Goal: Information Seeking & Learning: Check status

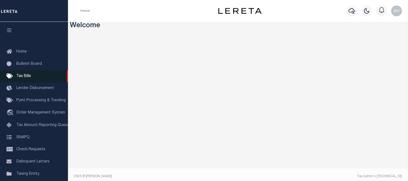
click at [23, 78] on span "Tax Bills" at bounding box center [23, 76] width 15 height 4
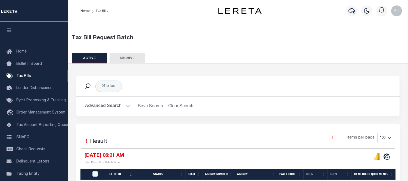
scroll to position [46, 0]
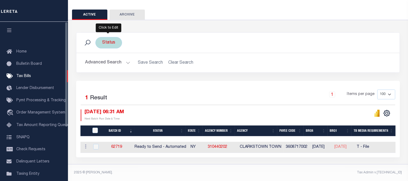
click at [112, 37] on div "Status" at bounding box center [108, 42] width 27 height 11
select select
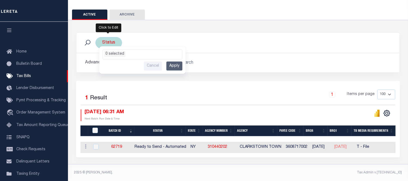
click at [132, 50] on ul "0 selected" at bounding box center [142, 53] width 79 height 7
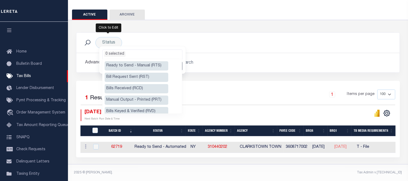
drag, startPoint x: 252, startPoint y: 33, endPoint x: 244, endPoint y: 38, distance: 9.4
click at [252, 33] on div "Status Ready to Send - Manual (RTS) Bill Request Sent (RST) Bills Received (RCD…" at bounding box center [237, 43] width 323 height 20
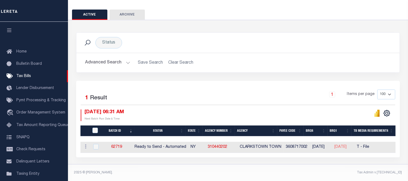
click at [170, 59] on h2 "Advanced Search Save Search Clear Search TaxBillBatches_dynamictable_____Defaul…" at bounding box center [238, 62] width 314 height 11
click at [102, 59] on button "Advanced Search" at bounding box center [107, 62] width 45 height 11
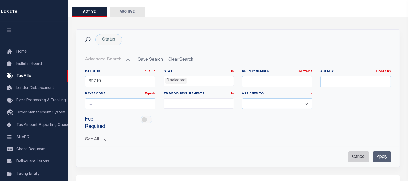
drag, startPoint x: 358, startPoint y: 151, endPoint x: 354, endPoint y: 149, distance: 4.7
click at [357, 151] on input "Cancel" at bounding box center [358, 156] width 20 height 11
checkbox input "true"
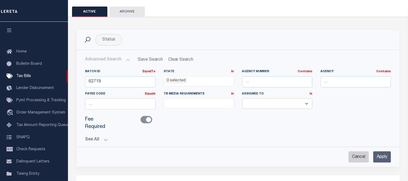
select select
checkbox input "false"
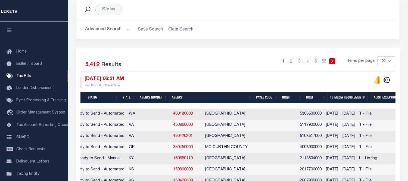
scroll to position [0, 0]
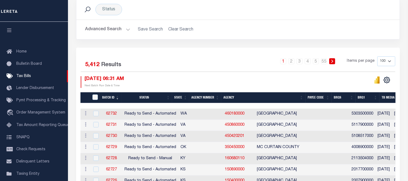
drag, startPoint x: 105, startPoint y: 29, endPoint x: 105, endPoint y: 33, distance: 4.1
click at [105, 29] on button "Advanced Search" at bounding box center [107, 29] width 45 height 11
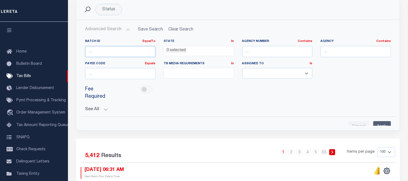
click at [107, 51] on input "number" at bounding box center [120, 51] width 70 height 11
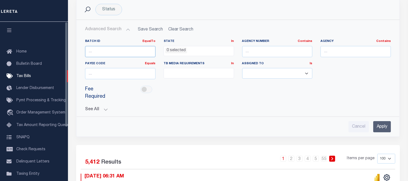
paste input "57444"
type input "57444"
click at [387, 121] on input "Apply" at bounding box center [382, 126] width 18 height 11
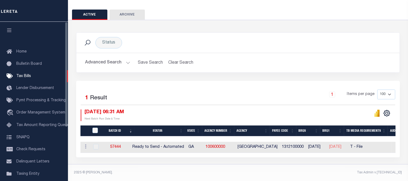
click at [98, 58] on button "Advanced Search" at bounding box center [107, 62] width 45 height 11
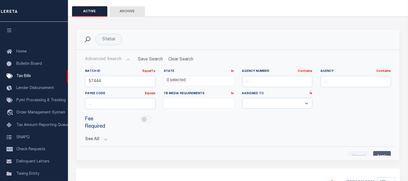
click at [98, 58] on button "Advanced Search" at bounding box center [107, 59] width 45 height 11
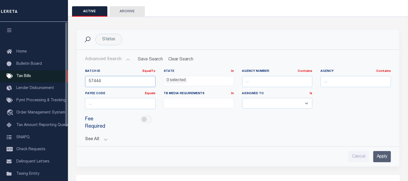
drag, startPoint x: 105, startPoint y: 79, endPoint x: 61, endPoint y: 79, distance: 43.5
click at [62, 79] on div "Home Tax Bills" at bounding box center [204, 114] width 408 height 322
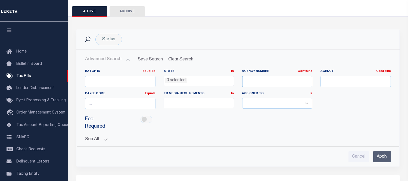
click at [273, 77] on input "text" at bounding box center [277, 81] width 70 height 11
paste input "2401700000"
type input "2401700000"
drag, startPoint x: 384, startPoint y: 149, endPoint x: 291, endPoint y: 140, distance: 92.8
click at [383, 151] on input "Apply" at bounding box center [382, 156] width 18 height 11
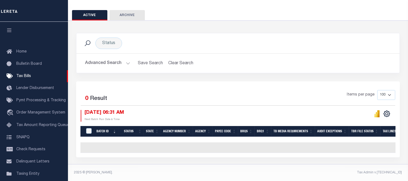
scroll to position [46, 0]
click at [174, 58] on button "Clear Search" at bounding box center [181, 63] width 30 height 11
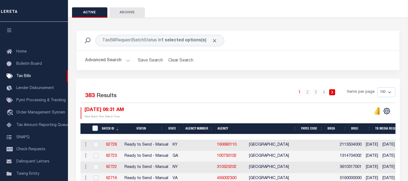
click at [109, 57] on button "Advanced Search" at bounding box center [107, 60] width 45 height 11
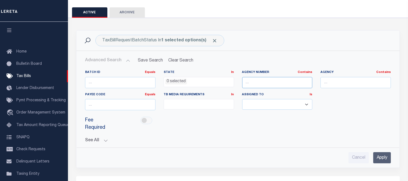
click at [258, 80] on input "text" at bounding box center [277, 82] width 70 height 11
paste input "421630000"
type input "421630000"
click at [378, 152] on input "Apply" at bounding box center [382, 157] width 18 height 11
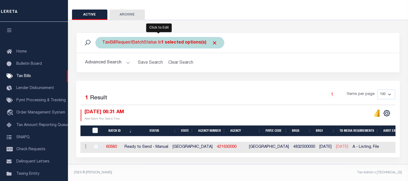
click at [212, 40] on span "Click to Remove" at bounding box center [215, 43] width 6 height 6
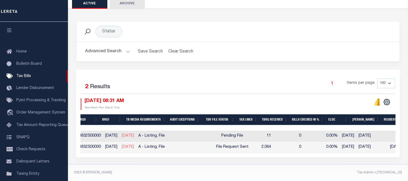
scroll to position [0, 226]
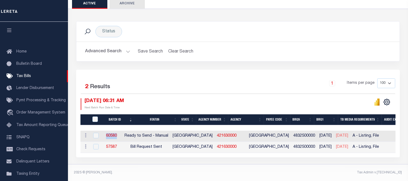
drag, startPoint x: 110, startPoint y: 132, endPoint x: 145, endPoint y: 137, distance: 35.4
click at [122, 134] on td "60580" at bounding box center [111, 135] width 21 height 11
checkbox input "true"
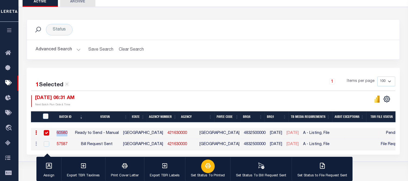
copy link "60580"
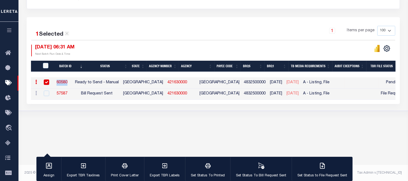
click at [189, 124] on div "Tax Bill Request Batch ACTIVE ARCHIVE HISTORY Search" at bounding box center [212, 21] width 389 height 213
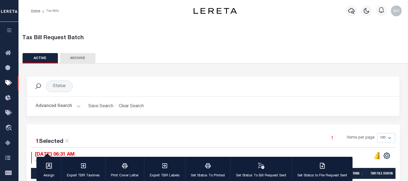
drag, startPoint x: 53, startPoint y: 104, endPoint x: 66, endPoint y: 107, distance: 13.6
click at [54, 104] on button "Advanced Search" at bounding box center [58, 106] width 45 height 11
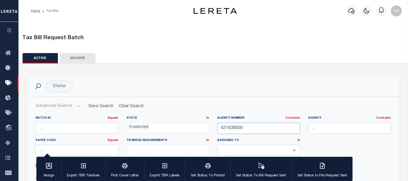
drag, startPoint x: 248, startPoint y: 124, endPoint x: 186, endPoint y: 123, distance: 61.7
click at [188, 124] on div "Batch ID Equals Equals Is Not Equal To Is Greater Than Is Less Than State In In…" at bounding box center [213, 138] width 363 height 44
paste input "75"
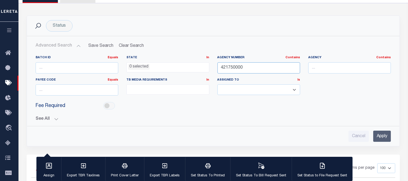
scroll to position [30, 0]
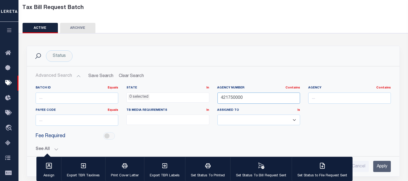
type input "421750000"
click at [377, 165] on input "Apply" at bounding box center [382, 166] width 18 height 11
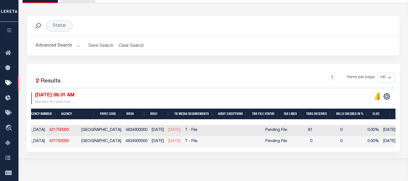
scroll to position [0, 0]
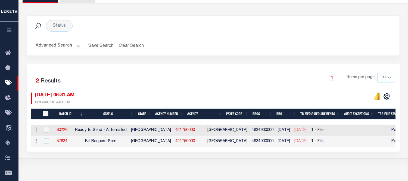
drag, startPoint x: 285, startPoint y: 130, endPoint x: 186, endPoint y: 121, distance: 99.0
click at [303, 130] on span "04/24/2025" at bounding box center [300, 130] width 12 height 4
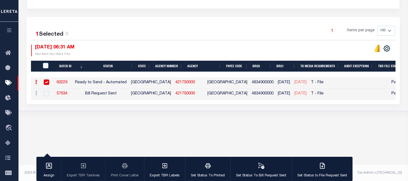
scroll to position [0, 41]
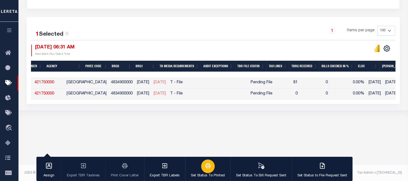
drag, startPoint x: 145, startPoint y: 128, endPoint x: 214, endPoint y: 160, distance: 75.9
click at [146, 127] on div "Tax Bill Request Batch ACTIVE ARCHIVE HISTORY Search" at bounding box center [212, 21] width 389 height 213
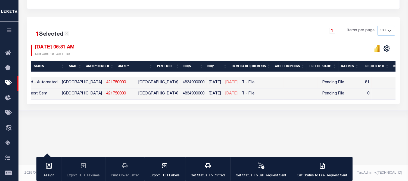
scroll to position [0, 0]
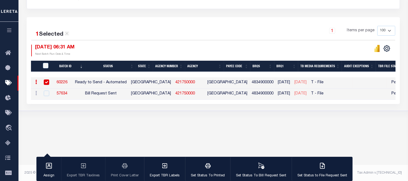
click at [67, 81] on link "60226" at bounding box center [62, 82] width 11 height 4
checkbox input "false"
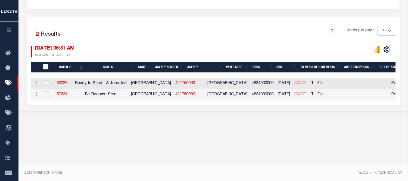
scroll to position [77, 0]
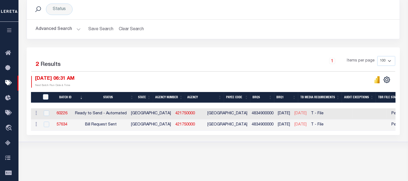
click at [64, 26] on button "Advanced Search" at bounding box center [58, 29] width 45 height 11
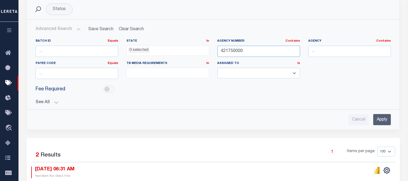
drag, startPoint x: 252, startPoint y: 49, endPoint x: 193, endPoint y: 52, distance: 58.5
click at [194, 51] on div "Batch ID Equals Equals Is Not Equal To Is Greater Than Is Less Than State In In…" at bounding box center [213, 61] width 363 height 44
paste input "811310009"
type input "4811310009"
drag, startPoint x: 380, startPoint y: 119, endPoint x: 370, endPoint y: 117, distance: 10.3
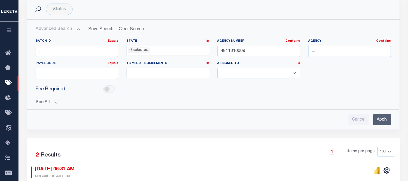
click at [379, 119] on input "Apply" at bounding box center [382, 119] width 18 height 11
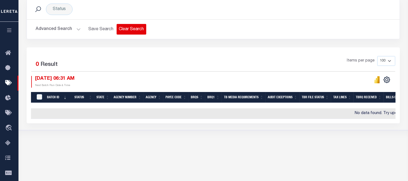
click at [126, 28] on button "Clear Search" at bounding box center [132, 29] width 30 height 11
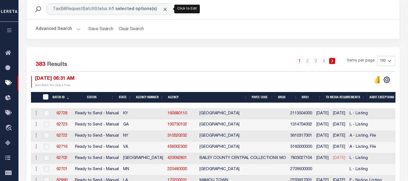
drag, startPoint x: 166, startPoint y: 7, endPoint x: 166, endPoint y: 36, distance: 28.8
click at [165, 7] on div "TaxBillRequestBatchStatus In 1 selected options(s)" at bounding box center [110, 9] width 129 height 11
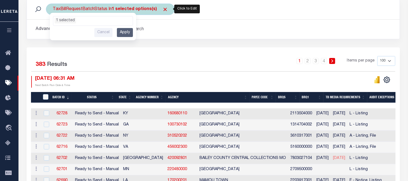
click at [80, 21] on ul "1 selected" at bounding box center [92, 19] width 79 height 7
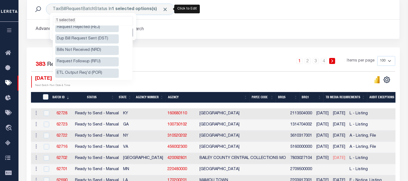
scroll to position [60, 0]
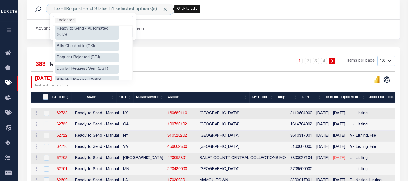
click at [105, 27] on li "Ready to Send - Automated (RTA)" at bounding box center [87, 31] width 64 height 15
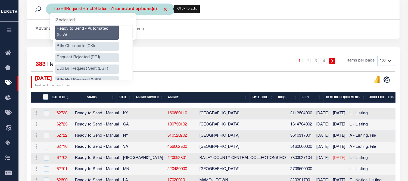
click at [90, 19] on ul "2 selected" at bounding box center [92, 19] width 79 height 7
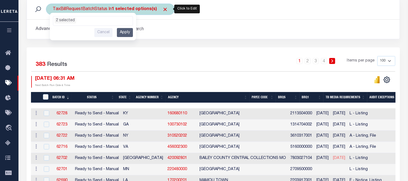
click at [122, 33] on input "Apply" at bounding box center [125, 32] width 16 height 9
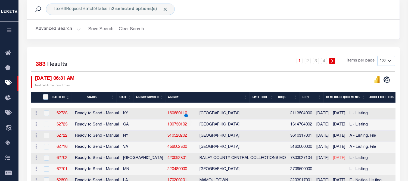
click at [64, 31] on button "Advanced Search" at bounding box center [58, 29] width 45 height 11
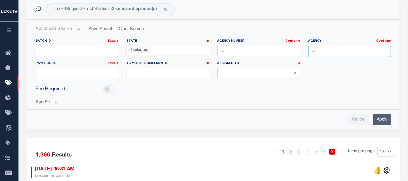
click at [311, 51] on input "text" at bounding box center [349, 51] width 83 height 11
click at [58, 71] on input "number" at bounding box center [77, 73] width 83 height 11
paste input "4811310009"
type input "4811310009"
click at [381, 119] on input "Apply" at bounding box center [382, 119] width 18 height 11
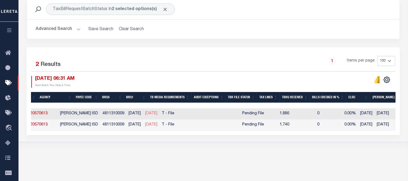
scroll to position [0, 224]
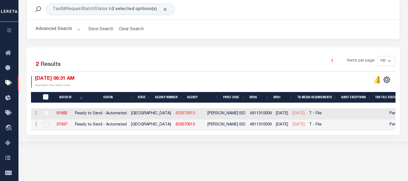
click at [175, 113] on link "420570613" at bounding box center [185, 113] width 20 height 4
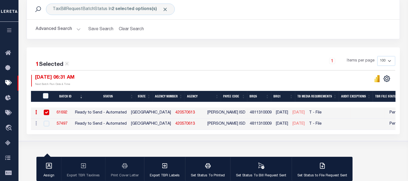
click at [67, 113] on link "61692" at bounding box center [62, 113] width 11 height 4
checkbox input "false"
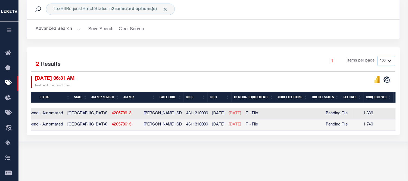
scroll to position [0, 63]
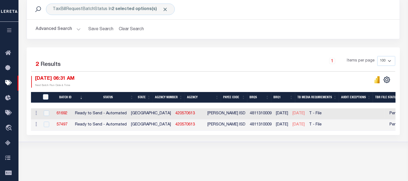
click at [64, 32] on button "Advanced Search" at bounding box center [58, 29] width 45 height 11
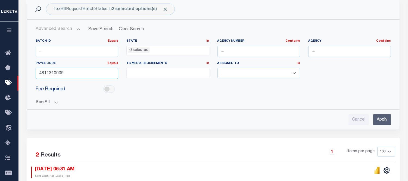
drag, startPoint x: 76, startPoint y: 72, endPoint x: 37, endPoint y: 92, distance: 43.9
click at [6, 72] on div "Home Tax Bills" at bounding box center [204, 86] width 408 height 326
paste input "3600716003"
type input "3600716003"
click at [379, 123] on input "Apply" at bounding box center [382, 119] width 18 height 11
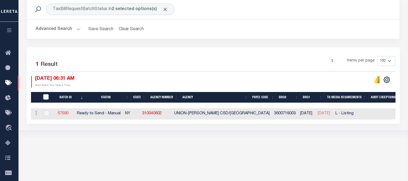
drag, startPoint x: 74, startPoint y: 112, endPoint x: 96, endPoint y: 103, distance: 24.8
click at [68, 112] on link "57590" at bounding box center [63, 113] width 11 height 4
checkbox input "true"
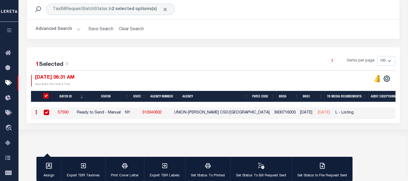
click at [162, 113] on link "310040602" at bounding box center [152, 113] width 20 height 4
checkbox input "false"
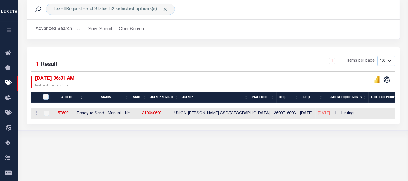
click at [64, 30] on button "Advanced Search" at bounding box center [58, 29] width 45 height 11
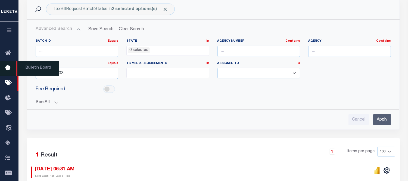
drag, startPoint x: 67, startPoint y: 72, endPoint x: 12, endPoint y: 74, distance: 54.9
click at [12, 74] on div "Home Tax Bills" at bounding box center [204, 80] width 408 height 315
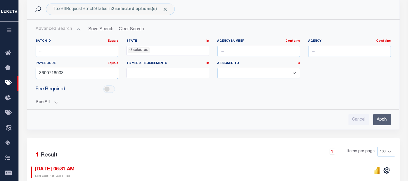
paste input "5117300000"
type input "5117300000"
drag, startPoint x: 382, startPoint y: 118, endPoint x: 344, endPoint y: 114, distance: 37.4
click at [381, 118] on input "Apply" at bounding box center [382, 119] width 18 height 11
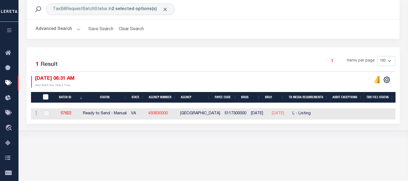
click at [162, 111] on link "450830000" at bounding box center [158, 113] width 20 height 4
checkbox input "true"
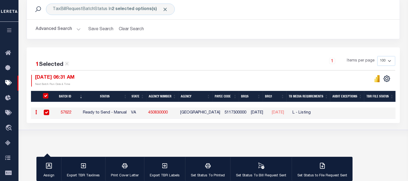
click at [67, 28] on button "Advanced Search" at bounding box center [58, 29] width 45 height 11
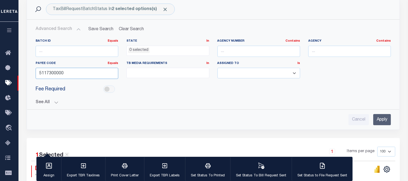
drag, startPoint x: 66, startPoint y: 71, endPoint x: 23, endPoint y: 74, distance: 43.8
click at [23, 74] on div "TaxBillRequestBatchStatus In 2 selected options(s) Search Advanced Search Save …" at bounding box center [213, 68] width 381 height 139
paste input "3611916031"
type input "3611916031"
drag, startPoint x: 379, startPoint y: 118, endPoint x: 328, endPoint y: 113, distance: 50.8
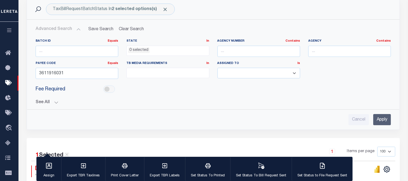
click at [379, 118] on input "Apply" at bounding box center [382, 119] width 18 height 11
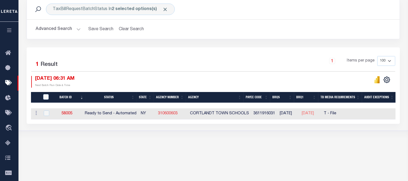
click at [173, 113] on link "310600603" at bounding box center [168, 113] width 20 height 4
checkbox input "true"
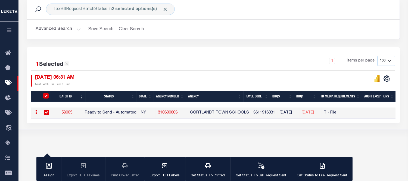
click at [63, 31] on button "Advanced Search" at bounding box center [58, 29] width 45 height 11
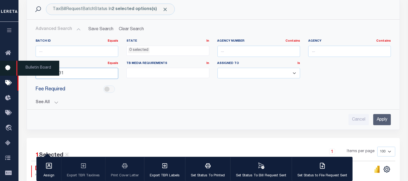
drag, startPoint x: 48, startPoint y: 70, endPoint x: 0, endPoint y: 69, distance: 47.8
click at [0, 69] on div "Home Tax Bills" at bounding box center [204, 80] width 408 height 314
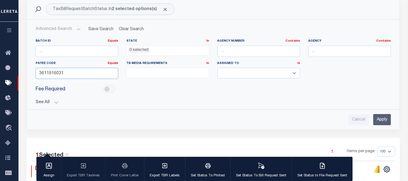
paste input "42008200"
paste input "4"
paste input "number"
type input "420082001"
click at [271, 54] on input "text" at bounding box center [258, 51] width 83 height 11
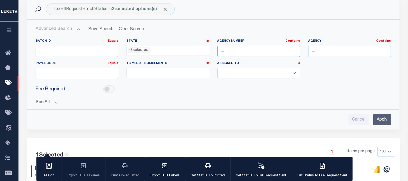
paste input "420082001"
type input "420082001"
click at [386, 120] on input "Apply" at bounding box center [382, 119] width 18 height 11
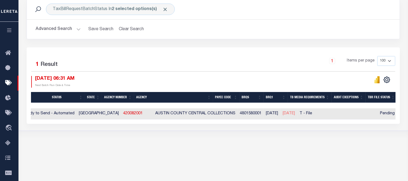
scroll to position [0, 0]
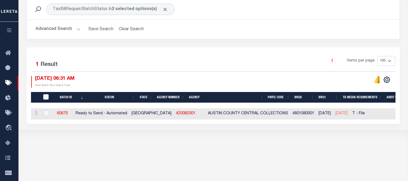
drag, startPoint x: 60, startPoint y: 113, endPoint x: 78, endPoint y: 114, distance: 18.0
click at [73, 112] on td "60675" at bounding box center [62, 113] width 22 height 11
checkbox input "true"
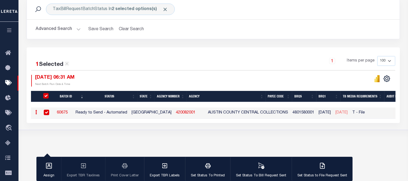
click at [65, 26] on button "Advanced Search" at bounding box center [58, 29] width 45 height 11
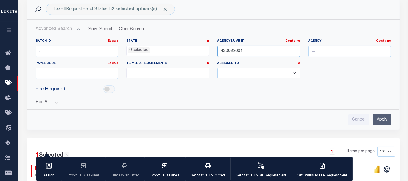
drag, startPoint x: 244, startPoint y: 49, endPoint x: 169, endPoint y: 54, distance: 75.1
click at [191, 53] on div "Batch ID Equals Equals Is Not Equal To Is Greater Than Is Less Than State In In…" at bounding box center [213, 61] width 363 height 44
paste input "370000"
type input "420370000"
paste input "420370000"
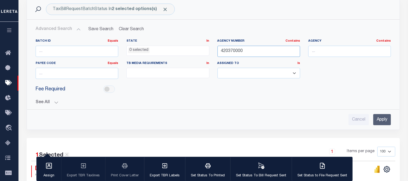
type input "420370000"
click at [375, 120] on input "Apply" at bounding box center [382, 119] width 18 height 11
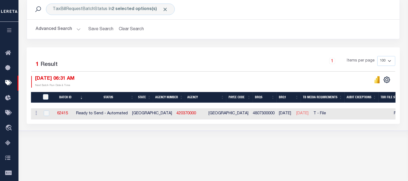
scroll to position [0, 11]
drag, startPoint x: 60, startPoint y: 112, endPoint x: 77, endPoint y: 112, distance: 17.1
click at [74, 112] on td "62415" at bounding box center [62, 113] width 23 height 11
checkbox input "true"
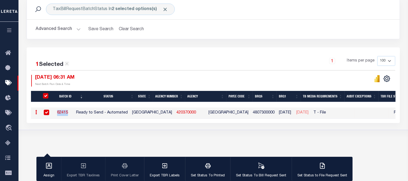
copy link "62415"
click at [69, 27] on button "Advanced Search" at bounding box center [58, 29] width 45 height 11
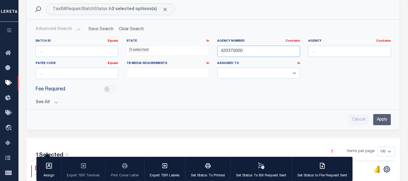
drag, startPoint x: 249, startPoint y: 50, endPoint x: 207, endPoint y: 54, distance: 42.0
click at [208, 53] on div "Batch ID Equals Equals Is Not Equal To Is Greater Than Is Less Than State In In…" at bounding box center [213, 61] width 363 height 44
paste input "501"
type input "420370501"
paste input "420370501"
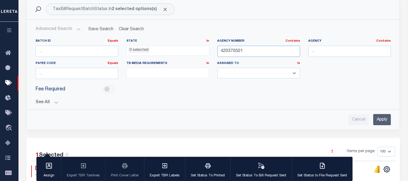
type input "420370501"
click at [380, 118] on input "Apply" at bounding box center [382, 119] width 18 height 11
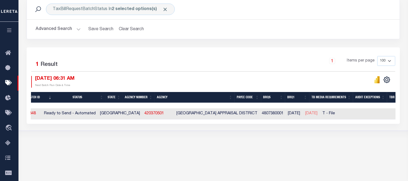
scroll to position [0, 0]
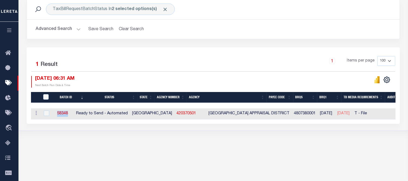
drag, startPoint x: 60, startPoint y: 115, endPoint x: 78, endPoint y: 113, distance: 17.5
click at [74, 113] on td "58348" at bounding box center [62, 113] width 23 height 11
checkbox input "true"
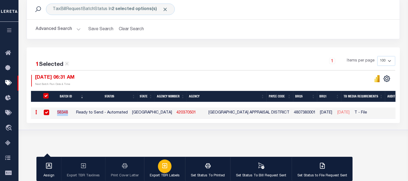
copy link "58348"
drag, startPoint x: 158, startPoint y: 131, endPoint x: 160, endPoint y: 123, distance: 8.0
click at [159, 127] on div "TaxBillRequestBatchStatus In 2 selected options(s) Search Advanced Search Save …" at bounding box center [213, 57] width 395 height 143
click at [176, 112] on link "420370501" at bounding box center [186, 113] width 20 height 4
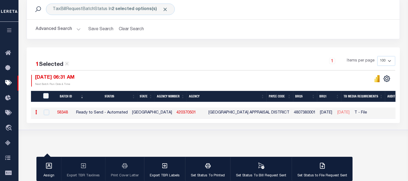
checkbox input "false"
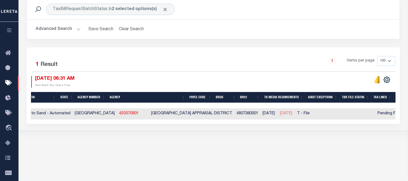
scroll to position [0, 57]
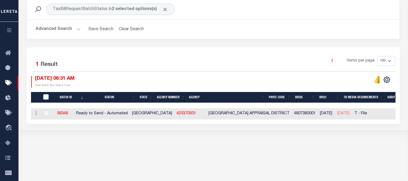
click at [63, 30] on button "Advanced Search" at bounding box center [58, 29] width 45 height 11
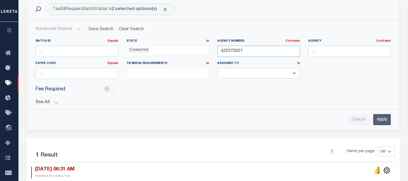
drag, startPoint x: 247, startPoint y: 52, endPoint x: 190, endPoint y: 56, distance: 57.2
click at [190, 56] on div "Batch ID Equals Equals Is Not Equal To Is Greater Than Is Less Than State In In…" at bounding box center [213, 61] width 363 height 44
paste input "1460000"
type input "421460000"
click at [375, 120] on input "Apply" at bounding box center [382, 119] width 18 height 11
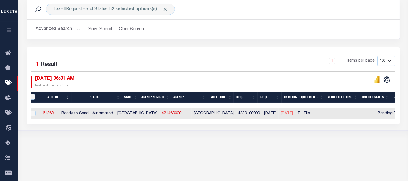
scroll to position [0, 14]
drag, startPoint x: 49, startPoint y: 110, endPoint x: 68, endPoint y: 112, distance: 19.6
click at [59, 112] on td "61863" at bounding box center [47, 113] width 21 height 11
checkbox input "true"
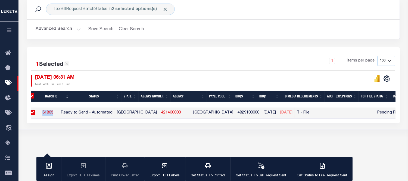
copy link "61863"
drag, startPoint x: 267, startPoint y: 113, endPoint x: 287, endPoint y: 111, distance: 19.9
click at [287, 111] on td "[DATE]" at bounding box center [286, 112] width 17 height 11
checkbox input "false"
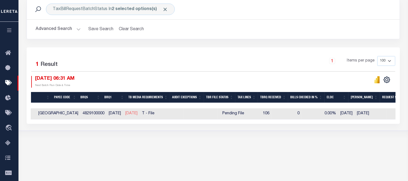
scroll to position [0, 10]
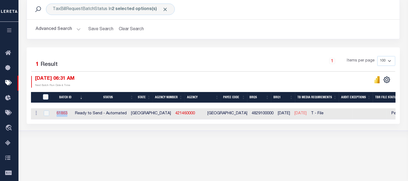
click at [67, 114] on link "61863" at bounding box center [62, 113] width 11 height 4
select select "RTA"
type input "Yes"
select select "22"
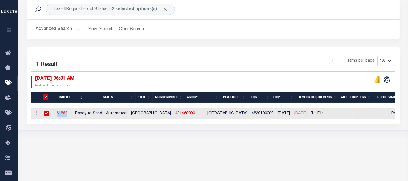
select select "1"
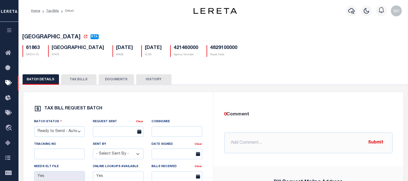
click at [74, 77] on button "TAX BILLS" at bounding box center [78, 79] width 35 height 10
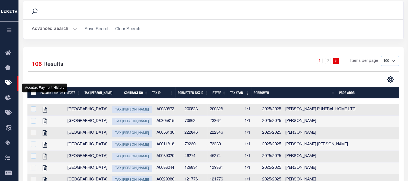
drag, startPoint x: 166, startPoint y: 73, endPoint x: 162, endPoint y: 72, distance: 4.0
click at [166, 73] on div "Selected 106 Results 1 2 Items per page 100 200 500 1000" at bounding box center [213, 69] width 380 height 27
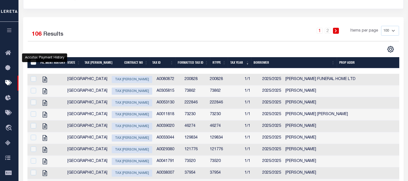
click at [146, 31] on div "1 2 Items per page 100 200 500 1000" at bounding box center [261, 33] width 276 height 14
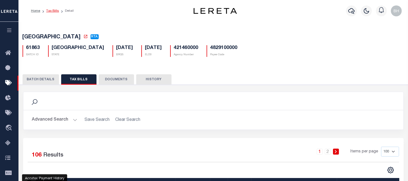
click at [55, 10] on link "Tax Bills" at bounding box center [52, 10] width 13 height 3
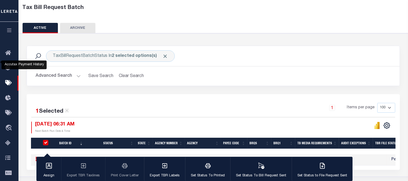
scroll to position [107, 0]
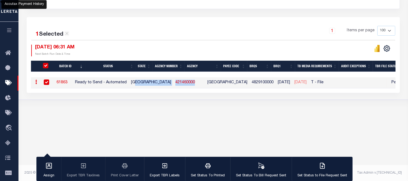
drag, startPoint x: 165, startPoint y: 82, endPoint x: 181, endPoint y: 83, distance: 16.3
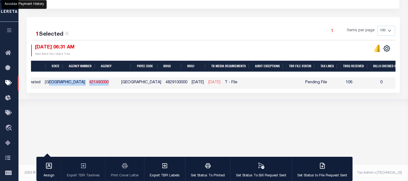
scroll to position [0, 87]
drag, startPoint x: 142, startPoint y: 91, endPoint x: 75, endPoint y: 90, distance: 67.1
click at [75, 88] on div "Batch ID Status State Agency Number Agency Payee Code BRQS BRQ1 TB Media Requir…" at bounding box center [213, 82] width 364 height 11
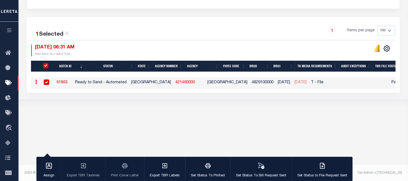
scroll to position [13, 0]
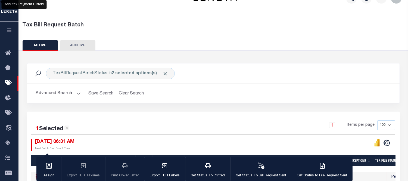
click at [54, 93] on button "Advanced Search" at bounding box center [58, 93] width 45 height 11
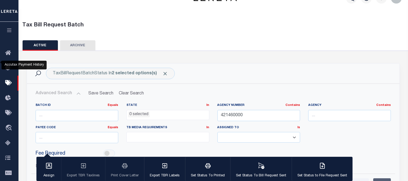
scroll to position [73, 0]
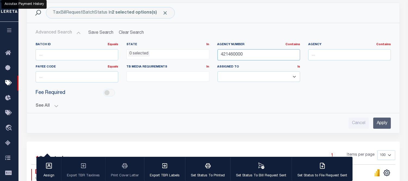
drag, startPoint x: 237, startPoint y: 53, endPoint x: 207, endPoint y: 52, distance: 30.4
click at [207, 52] on div "Batch ID Equals Equals Is Not Equal To Is Greater Than Is Less Than State In In…" at bounding box center [213, 64] width 363 height 44
paste input "63"
type input "421630000"
click at [384, 123] on input "Apply" at bounding box center [382, 122] width 18 height 11
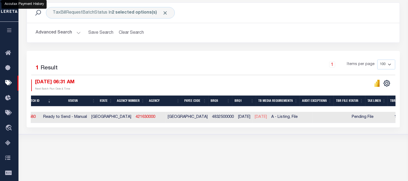
scroll to position [0, 33]
drag, startPoint x: 241, startPoint y: 117, endPoint x: 255, endPoint y: 135, distance: 22.1
click at [263, 117] on td "06/24/2025" at bounding box center [259, 117] width 17 height 11
checkbox input "true"
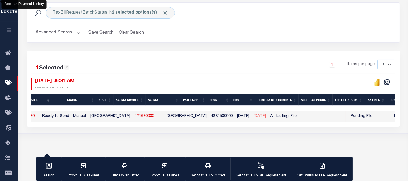
copy span "06/24/2025"
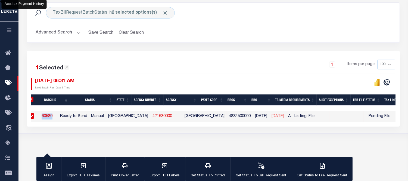
scroll to position [0, 0]
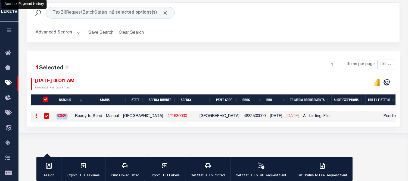
drag, startPoint x: 44, startPoint y: 115, endPoint x: 23, endPoint y: 115, distance: 21.5
click at [23, 115] on div "1 Selected 1 Result 1 Items per page 100 200 500 1000 09/04/2025 06:31 AM" at bounding box center [213, 89] width 381 height 76
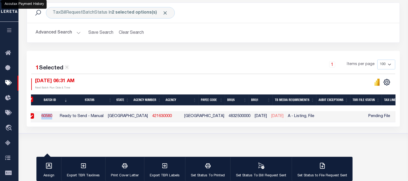
scroll to position [0, 16]
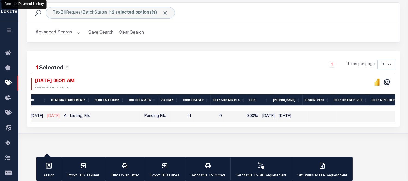
drag, startPoint x: 155, startPoint y: 121, endPoint x: 61, endPoint y: 122, distance: 94.0
click at [63, 122] on div "Batch ID Status State Agency Number Agency Payee Code BRQS BRQ1 TB Media Requir…" at bounding box center [213, 116] width 364 height 11
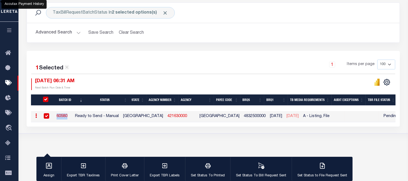
click at [194, 131] on div "TaxBillRequestBatchStatus In 2 selected options(s) Search Advanced Search Save …" at bounding box center [213, 61] width 395 height 143
click at [161, 87] on div "09/04/2025 06:31 AM Next Batch Run Date & Time" at bounding box center [122, 84] width 182 height 12
drag, startPoint x: 89, startPoint y: 114, endPoint x: 132, endPoint y: 125, distance: 44.6
click at [114, 133] on div "TaxBillRequestBatchStatus In 2 selected options(s) Search Advanced Search Save …" at bounding box center [213, 61] width 395 height 143
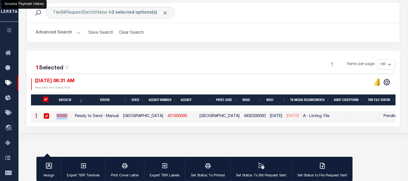
drag, startPoint x: 63, startPoint y: 115, endPoint x: 84, endPoint y: 123, distance: 21.7
click at [73, 116] on td "60580" at bounding box center [61, 116] width 21 height 11
checkbox input "false"
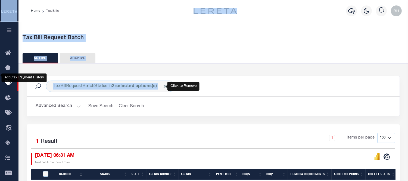
drag, startPoint x: 161, startPoint y: 12, endPoint x: 80, endPoint y: -37, distance: 94.9
click at [80, 0] on html "Home Tax Bills" at bounding box center [204, 144] width 408 height 288
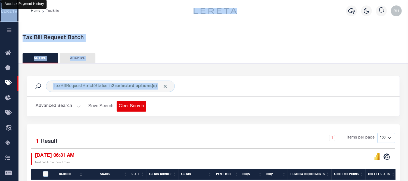
click at [138, 110] on button "Clear Search" at bounding box center [132, 106] width 30 height 11
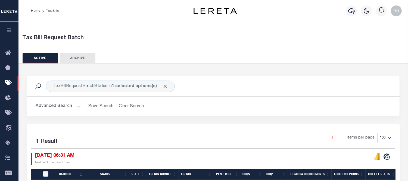
click at [179, 112] on div "Advanced Search Save Search Clear Search Batch ID Equals Equals Is Not Equal To…" at bounding box center [213, 105] width 373 height 19
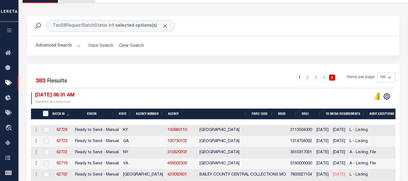
click at [148, 114] on th "Agency Number" at bounding box center [150, 113] width 32 height 11
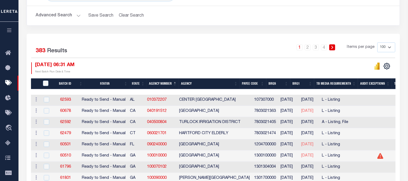
click at [62, 18] on button "Advanced Search" at bounding box center [58, 15] width 45 height 11
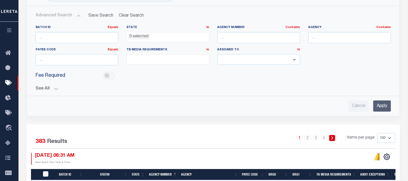
click at [186, 61] on ul at bounding box center [168, 57] width 82 height 7
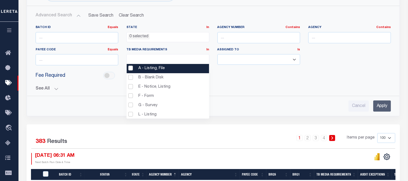
drag, startPoint x: 131, startPoint y: 69, endPoint x: 127, endPoint y: 71, distance: 4.6
click at [131, 68] on li "A - Listing, File" at bounding box center [168, 68] width 82 height 9
select select "16"
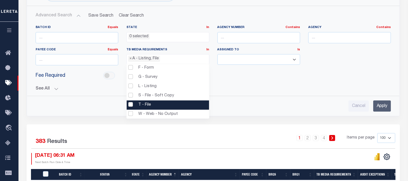
click at [131, 104] on li "T - File" at bounding box center [168, 104] width 82 height 9
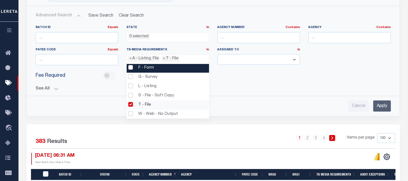
click at [186, 58] on ul "× A - Listing, File × T - File" at bounding box center [168, 57] width 82 height 7
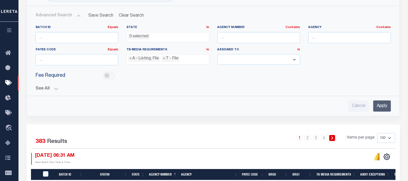
click at [384, 105] on input "Apply" at bounding box center [382, 105] width 18 height 11
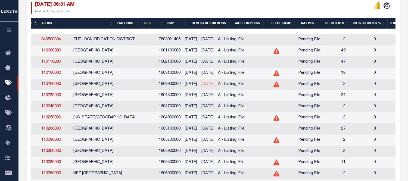
scroll to position [0, 199]
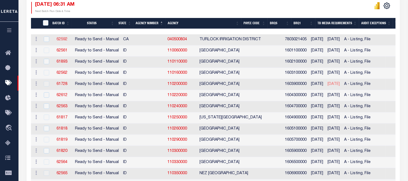
click at [59, 39] on link "62592" at bounding box center [62, 39] width 11 height 4
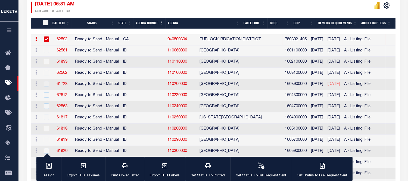
scroll to position [90, 0]
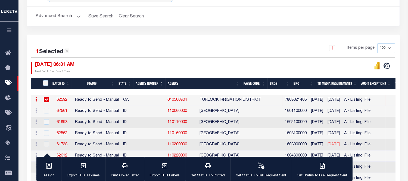
click at [167, 99] on link "040500804" at bounding box center [177, 100] width 20 height 4
checkbox input "false"
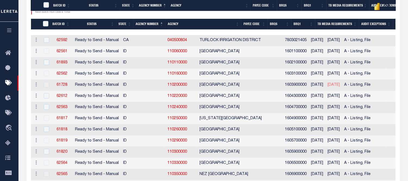
scroll to position [180, 0]
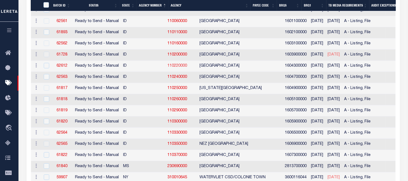
click at [167, 67] on link "110220000" at bounding box center [177, 66] width 20 height 4
checkbox input "true"
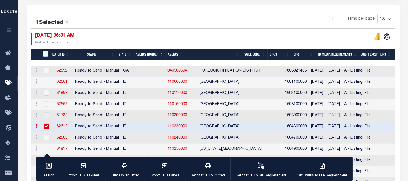
scroll to position [58, 0]
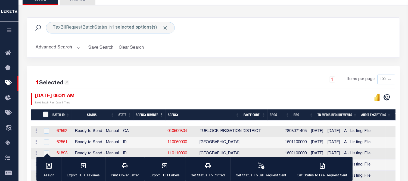
click at [64, 43] on button "Advanced Search" at bounding box center [58, 47] width 45 height 11
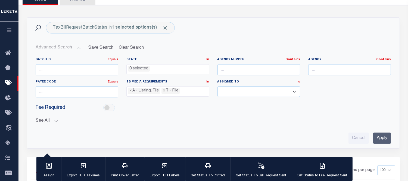
click at [65, 48] on button "Advanced Search" at bounding box center [58, 47] width 45 height 11
click at [243, 71] on input "text" at bounding box center [258, 69] width 83 height 11
paste input "422370601"
type input "422370601"
click at [208, 114] on div "See All BRQS On On After Before Between On On After Is" at bounding box center [213, 119] width 355 height 10
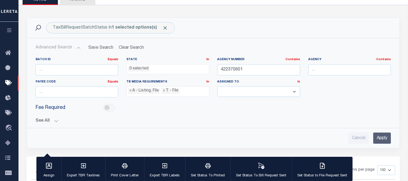
click at [387, 138] on input "Apply" at bounding box center [382, 137] width 18 height 11
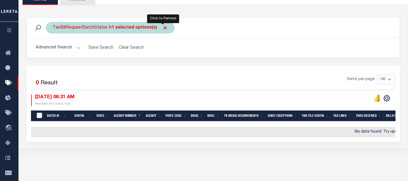
click at [164, 26] on span "Click to Remove" at bounding box center [165, 28] width 6 height 6
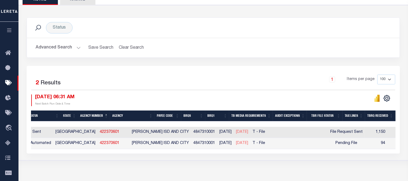
scroll to position [0, 5]
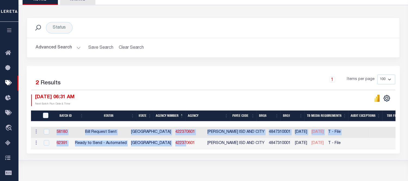
drag, startPoint x: 172, startPoint y: 148, endPoint x: 231, endPoint y: 158, distance: 60.1
click at [195, 149] on div "Batch ID Status State Agency Number Agency Payee Code BRQS BRQ1 TB Media Requir…" at bounding box center [213, 138] width 364 height 22
click at [246, 158] on div "Status Search Advanced Search Save Search Clear Search Equals" at bounding box center [213, 82] width 395 height 155
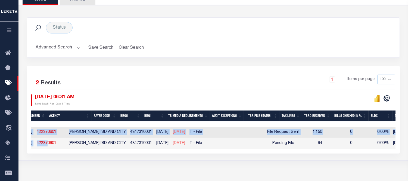
drag, startPoint x: 229, startPoint y: 160, endPoint x: 217, endPoint y: 160, distance: 12.2
click at [229, 160] on div "Status Search Advanced Search Save Search Clear Search Equals" at bounding box center [213, 82] width 395 height 155
click at [256, 160] on div "Status Search Advanced Search Save Search Clear Search Equals" at bounding box center [213, 82] width 395 height 155
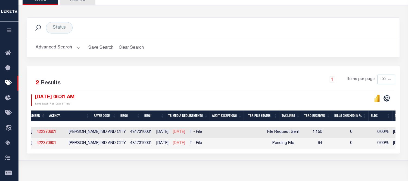
click at [242, 170] on div "Tax Bill Request Batch ACTIVE ARCHIVE HISTORY Search" at bounding box center [212, 70] width 389 height 214
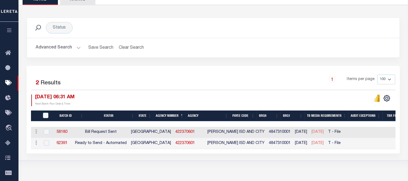
click at [64, 116] on th "Batch ID" at bounding box center [68, 115] width 35 height 11
drag, startPoint x: 60, startPoint y: 133, endPoint x: 77, endPoint y: 132, distance: 16.6
click at [73, 132] on td "58180" at bounding box center [61, 132] width 21 height 11
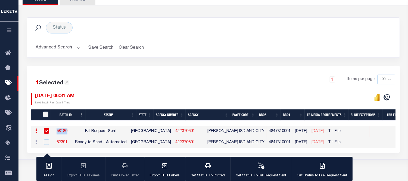
copy link "58180"
drag, startPoint x: 160, startPoint y: 132, endPoint x: 180, endPoint y: 133, distance: 19.8
click at [180, 133] on td "422370601" at bounding box center [189, 131] width 32 height 11
copy link "422370601"
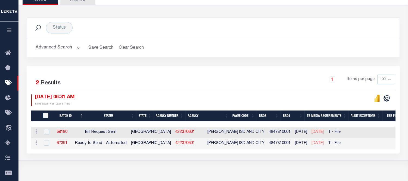
click at [267, 132] on td "4847310001" at bounding box center [280, 132] width 26 height 11
checkbox input "false"
copy td "4847310001"
click at [201, 160] on div "Status Search Advanced Search Save Search Clear Search Equals" at bounding box center [213, 82] width 395 height 155
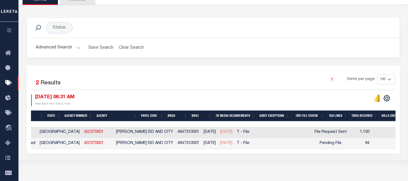
scroll to position [0, 83]
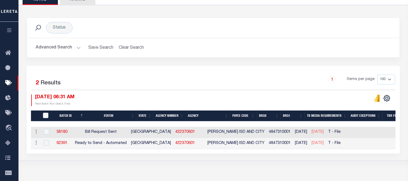
click at [123, 80] on div "1 Items per page 100 200 500 1000" at bounding box center [259, 81] width 279 height 15
click at [64, 115] on th "Batch ID" at bounding box center [68, 115] width 35 height 11
drag, startPoint x: 61, startPoint y: 132, endPoint x: 92, endPoint y: 131, distance: 31.5
click at [73, 133] on td "62391" at bounding box center [61, 132] width 21 height 11
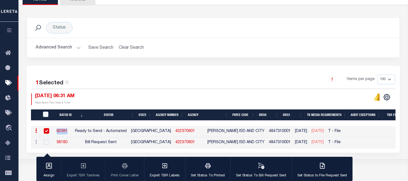
drag, startPoint x: 62, startPoint y: 131, endPoint x: 74, endPoint y: 131, distance: 12.0
click at [73, 131] on td "62391" at bounding box center [61, 131] width 21 height 11
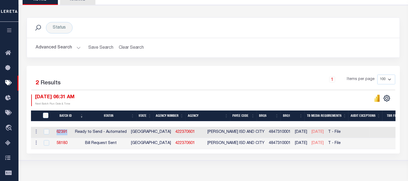
copy link "62391"
click at [126, 160] on div "Status Search Advanced Search Save Search Clear Search Equals" at bounding box center [213, 82] width 395 height 155
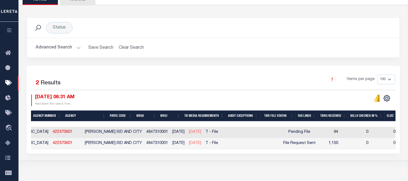
scroll to position [0, 0]
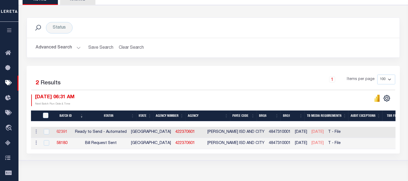
click at [65, 133] on link "62391" at bounding box center [62, 132] width 11 height 4
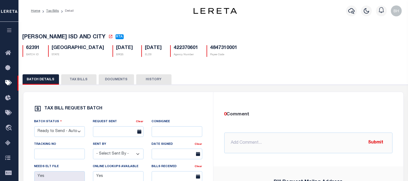
click at [87, 83] on button "TAX BILLS" at bounding box center [78, 79] width 35 height 10
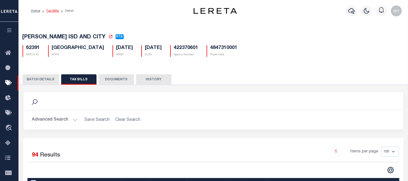
click at [51, 11] on link "Tax Bills" at bounding box center [52, 10] width 13 height 3
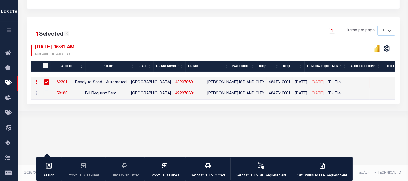
click at [134, 123] on div "Tax Bill Request Batch ACTIVE ARCHIVE HISTORY Search" at bounding box center [212, 21] width 389 height 213
click at [207, 120] on div "Tax Bill Request Batch ACTIVE ARCHIVE HISTORY Search" at bounding box center [212, 21] width 389 height 213
click at [235, 117] on div "Tax Bill Request Batch ACTIVE ARCHIVE HISTORY Search" at bounding box center [212, 21] width 389 height 213
click at [174, 127] on div "Tax Bill Request Batch ACTIVE ARCHIVE HISTORY Search" at bounding box center [212, 21] width 389 height 213
click at [46, 81] on input "checkbox" at bounding box center [46, 81] width 5 height 5
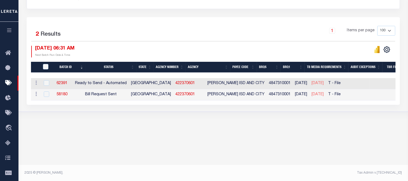
click at [166, 120] on div "Tax Bill Request Batch ACTIVE ARCHIVE HISTORY Search" at bounding box center [212, 22] width 389 height 214
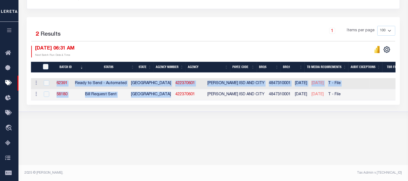
drag, startPoint x: 159, startPoint y: 100, endPoint x: 180, endPoint y: 103, distance: 21.7
click at [180, 100] on div "Batch ID Status State Agency Number Agency Payee Code BRQS BRQ1 TB Media Requir…" at bounding box center [213, 89] width 364 height 22
click at [224, 121] on div "Tax Bill Request Batch ACTIVE ARCHIVE HISTORY Search" at bounding box center [212, 22] width 389 height 214
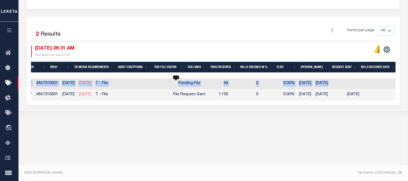
drag, startPoint x: 160, startPoint y: 82, endPoint x: 197, endPoint y: 108, distance: 45.1
click at [187, 84] on div "Pending File" at bounding box center [189, 83] width 32 height 6
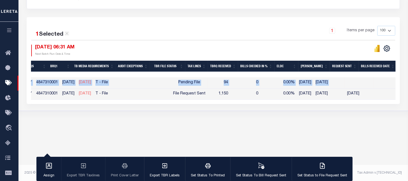
click at [199, 117] on div "Tax Bill Request Batch ACTIVE ARCHIVE HISTORY Search" at bounding box center [212, 21] width 389 height 213
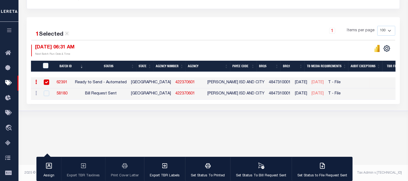
drag, startPoint x: 46, startPoint y: 82, endPoint x: 73, endPoint y: 91, distance: 27.9
click at [47, 82] on input "checkbox" at bounding box center [46, 81] width 5 height 5
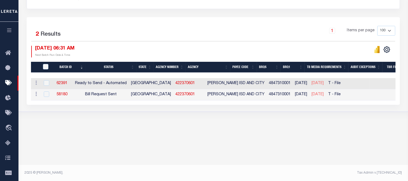
click at [118, 123] on div "Tax Bill Request Batch ACTIVE ARCHIVE HISTORY Search" at bounding box center [212, 22] width 389 height 214
drag, startPoint x: 162, startPoint y: 82, endPoint x: 157, endPoint y: 84, distance: 6.2
click at [175, 82] on link "422370601" at bounding box center [185, 83] width 20 height 4
checkbox input "true"
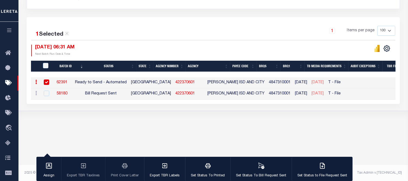
click at [273, 133] on body "Home Tax Bills" at bounding box center [204, 37] width 408 height 288
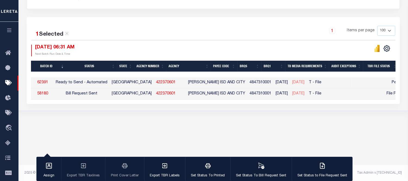
scroll to position [0, 107]
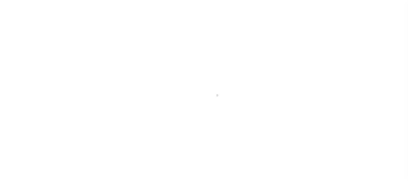
select select "RTA"
select select "22"
select select "1"
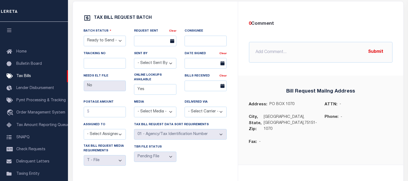
scroll to position [60, 0]
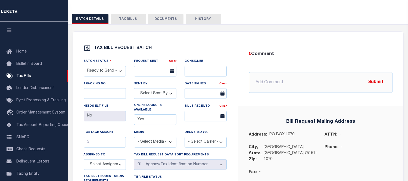
click at [197, 17] on button "HISTORY" at bounding box center [203, 19] width 35 height 10
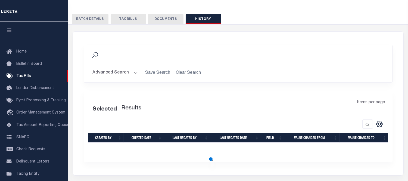
scroll to position [85, 0]
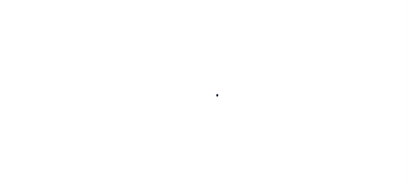
select select
checkbox input "false"
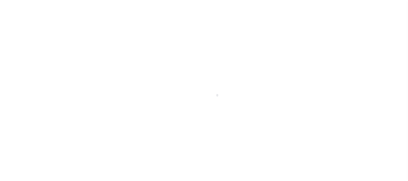
checkbox input "false"
type input "4811310009"
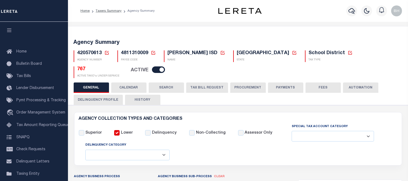
click at [129, 65] on div "Agency Summary 420570613 Agency Number Edit Cancel Ok New Agency Number Cancel …" at bounding box center [238, 57] width 342 height 49
click at [132, 82] on button "CALENDAR" at bounding box center [128, 87] width 35 height 10
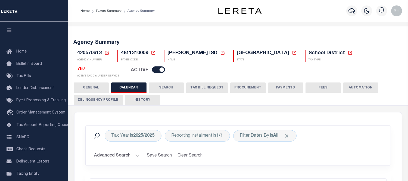
checkbox input "false"
type input "1"
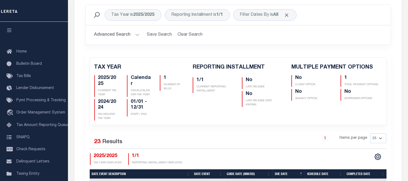
scroll to position [211, 0]
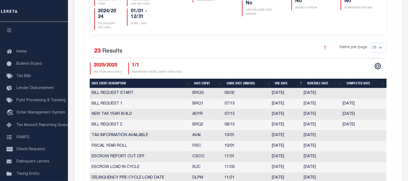
click at [202, 79] on th "Date Event" at bounding box center [208, 84] width 33 height 10
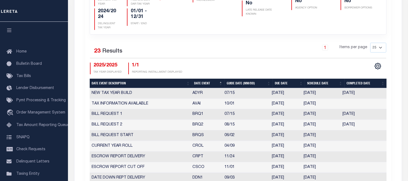
drag, startPoint x: 328, startPoint y: 120, endPoint x: 305, endPoint y: 118, distance: 23.2
click at [319, 130] on td "06/02/2025" at bounding box center [320, 135] width 39 height 11
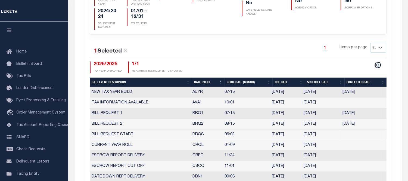
drag, startPoint x: 301, startPoint y: 107, endPoint x: 318, endPoint y: 104, distance: 18.2
click at [318, 119] on tr "BILL REQUEST 2 BRQ2 08/15 08/15/2025 08/08/2025 08/08/2025 2022864" at bounding box center [238, 124] width 297 height 11
drag, startPoint x: 307, startPoint y: 97, endPoint x: 291, endPoint y: 123, distance: 30.9
click at [323, 108] on td "07/08/2025" at bounding box center [320, 113] width 39 height 11
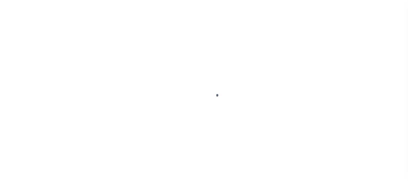
select select "RTA"
select select "28"
select select "22"
select select "1"
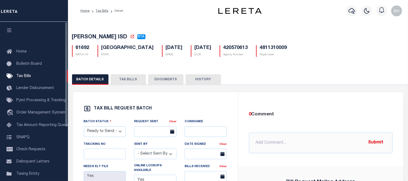
click at [122, 80] on button "TAX BILLS" at bounding box center [128, 79] width 35 height 10
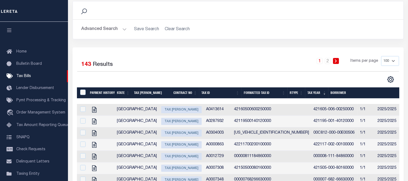
scroll to position [60, 0]
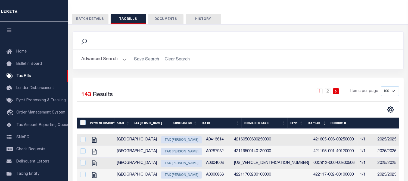
click at [113, 58] on button "Advanced Search" at bounding box center [104, 59] width 45 height 11
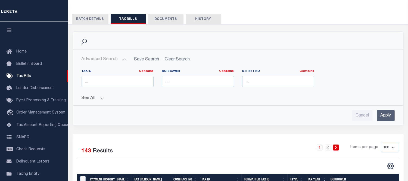
click at [120, 58] on button "Advanced Search" at bounding box center [104, 59] width 45 height 11
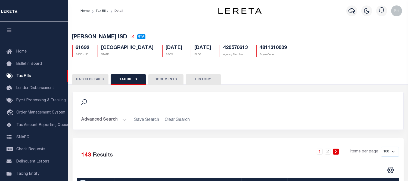
scroll to position [30, 0]
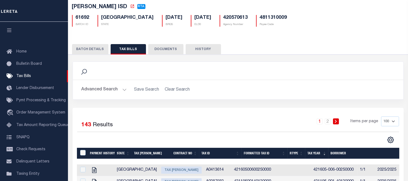
click at [82, 19] on h5 "61692" at bounding box center [83, 18] width 14 height 6
copy h5 "61692"
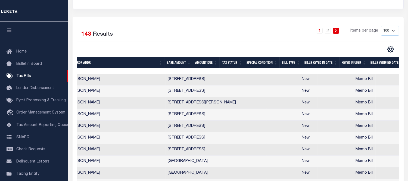
scroll to position [0, 379]
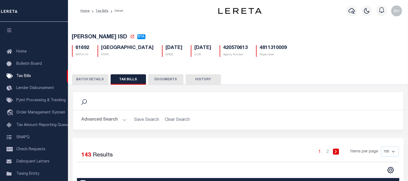
click at [103, 8] on li "Tax Bills" at bounding box center [99, 10] width 19 height 5
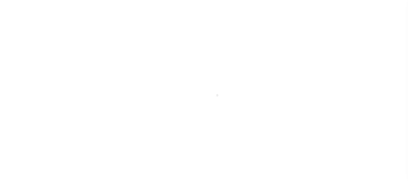
select select "RTS"
select select "27"
select select "20"
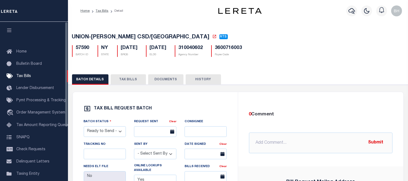
click at [127, 78] on button "TAX BILLS" at bounding box center [128, 79] width 35 height 10
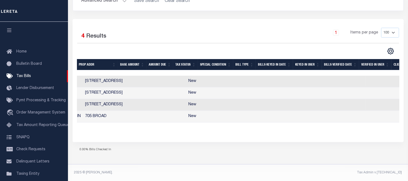
scroll to position [0, 365]
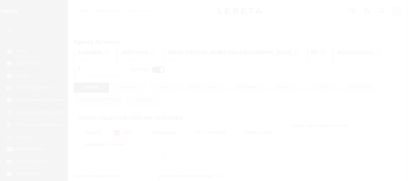
select select
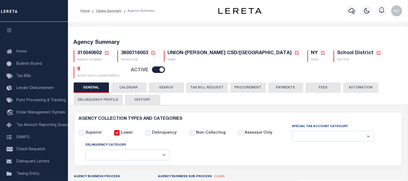
click at [129, 83] on button "CALENDAR" at bounding box center [128, 87] width 35 height 10
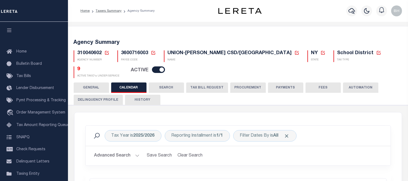
checkbox input "false"
type input "1"
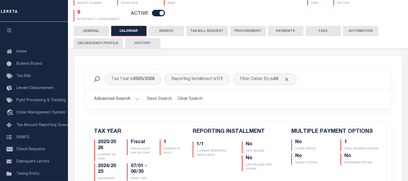
scroll to position [177, 0]
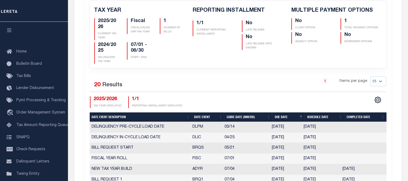
click at [200, 112] on th "Date Event" at bounding box center [208, 117] width 33 height 10
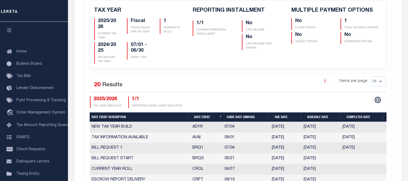
scroll to position [57, 0]
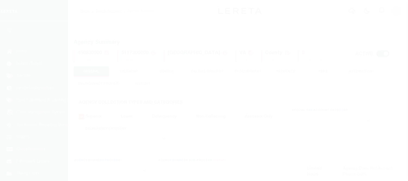
select select
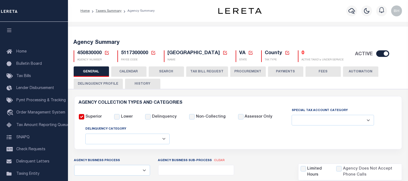
click at [133, 71] on button "CALENDAR" at bounding box center [128, 71] width 35 height 10
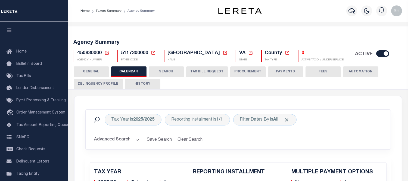
checkbox input "false"
type input "1"
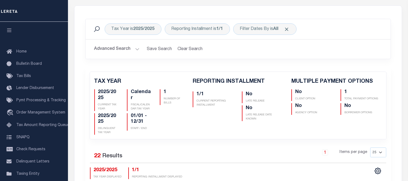
scroll to position [272, 0]
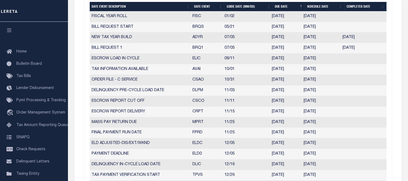
click at [203, 7] on th "Date Event" at bounding box center [208, 7] width 33 height 10
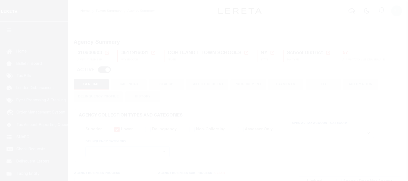
select select
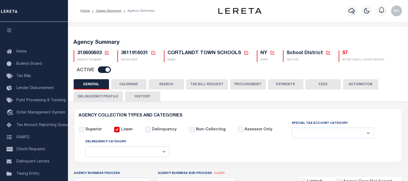
click at [132, 85] on button "CALENDAR" at bounding box center [128, 84] width 35 height 10
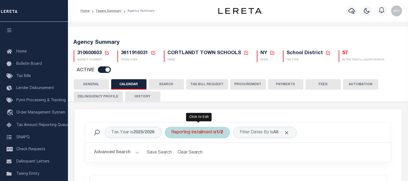
checkbox input "false"
type input "1"
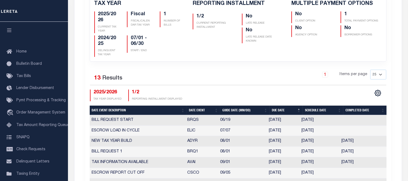
scroll to position [211, 0]
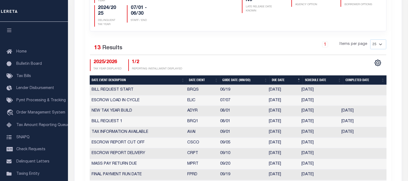
click at [199, 80] on th "Date Event" at bounding box center [203, 80] width 33 height 10
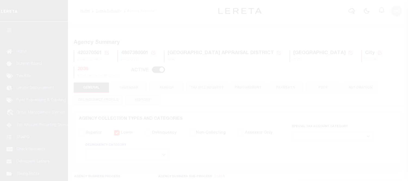
select select
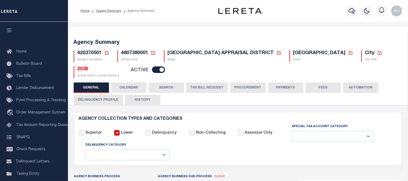
click at [131, 82] on button "CALENDAR" at bounding box center [128, 87] width 35 height 10
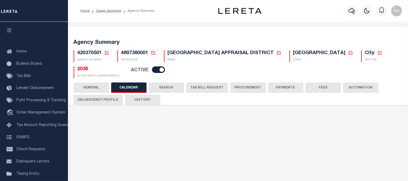
checkbox input "false"
type input "1"
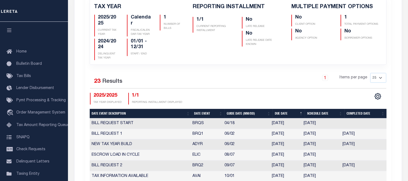
scroll to position [211, 0]
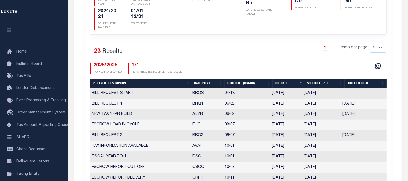
click at [203, 79] on th "Date Event" at bounding box center [208, 84] width 33 height 10
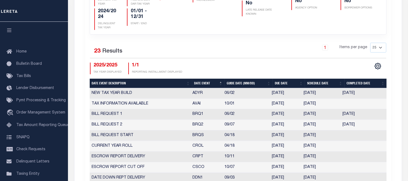
scroll to position [241, 0]
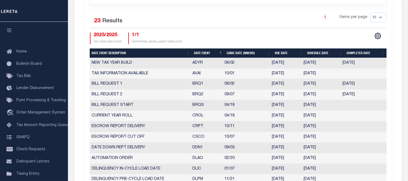
drag, startPoint x: 309, startPoint y: 90, endPoint x: 322, endPoint y: 90, distance: 12.5
click at [322, 90] on td "[DATE]" at bounding box center [320, 94] width 39 height 11
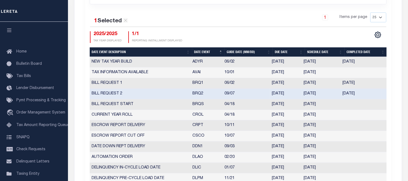
scroll to position [181, 0]
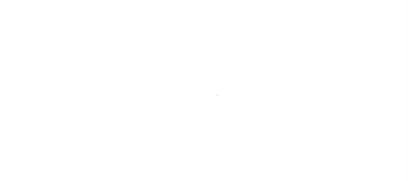
select select "RTA"
select select "26"
select select "22"
select select "1"
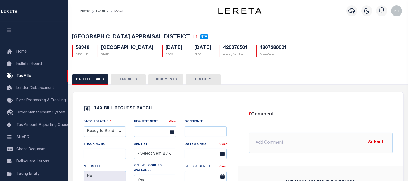
click at [126, 80] on button "TAX BILLS" at bounding box center [128, 79] width 35 height 10
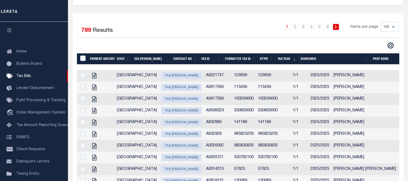
scroll to position [94, 0]
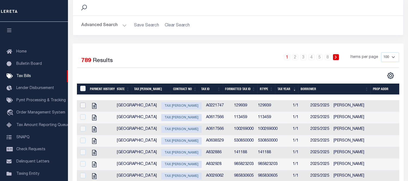
click at [80, 106] on input "checkbox" at bounding box center [82, 104] width 5 height 5
checkbox input "true"
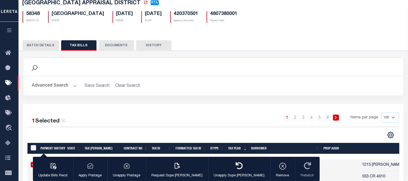
scroll to position [0, 0]
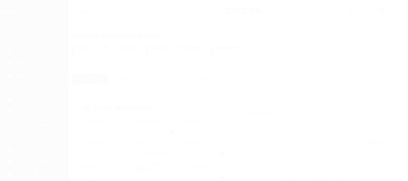
select select "RTS"
select select "16"
select select "1"
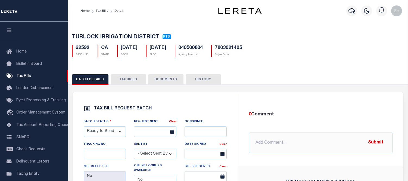
click at [121, 80] on button "TAX BILLS" at bounding box center [128, 79] width 35 height 10
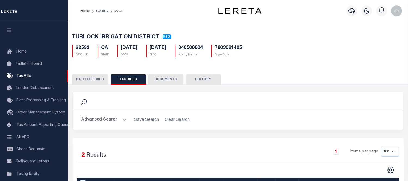
scroll to position [99, 0]
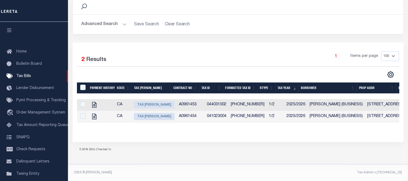
drag, startPoint x: 192, startPoint y: 145, endPoint x: 187, endPoint y: 140, distance: 7.0
click at [193, 145] on div "0.00% Bills Checked In" at bounding box center [238, 149] width 331 height 15
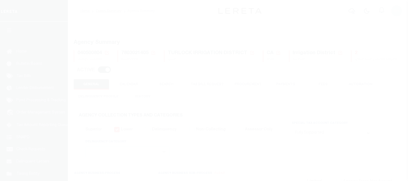
select select "1"
select select
click at [115, 63] on div at bounding box center [204, 90] width 408 height 181
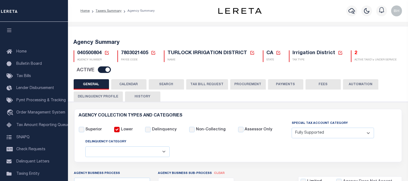
drag, startPoint x: 130, startPoint y: 81, endPoint x: 115, endPoint y: 77, distance: 14.8
click at [129, 82] on button "CALENDAR" at bounding box center [128, 84] width 35 height 10
checkbox input "false"
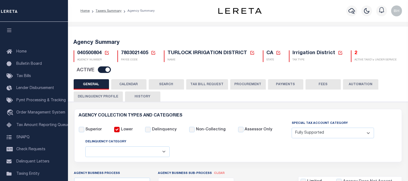
type input "1"
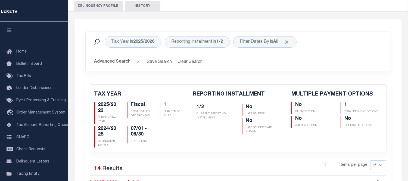
scroll to position [181, 0]
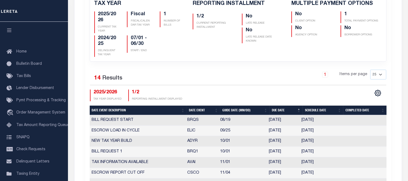
click at [198, 110] on th "Date Event" at bounding box center [203, 110] width 33 height 10
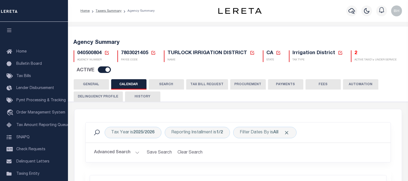
scroll to position [90, 0]
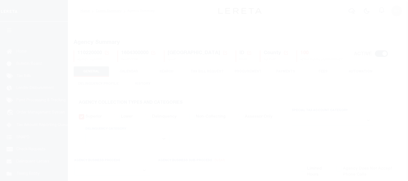
select select
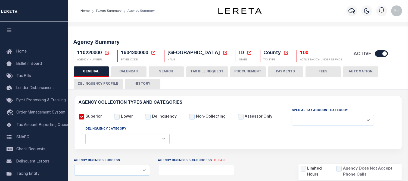
click at [126, 69] on button "CALENDAR" at bounding box center [128, 71] width 35 height 10
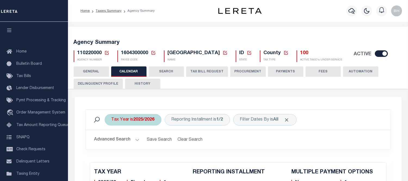
checkbox input "false"
type input "1"
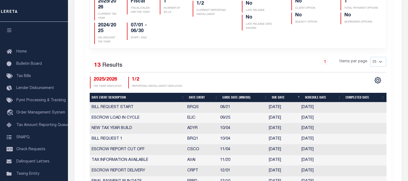
scroll to position [272, 0]
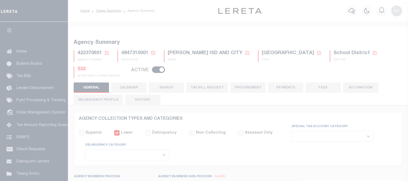
select select
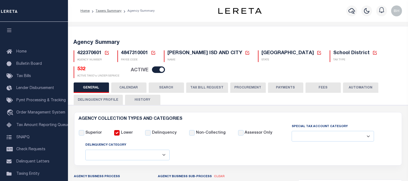
click at [127, 85] on button "CALENDAR" at bounding box center [128, 87] width 35 height 10
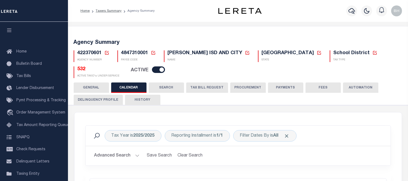
checkbox input "false"
type input "1"
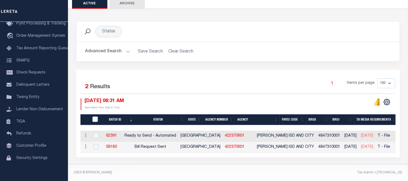
scroll to position [0, 84]
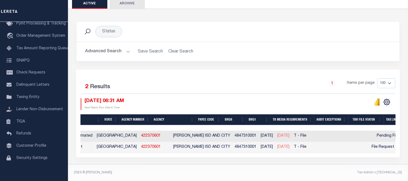
drag, startPoint x: 255, startPoint y: 132, endPoint x: 276, endPoint y: 132, distance: 20.9
click at [276, 132] on td "[DATE]" at bounding box center [283, 135] width 17 height 11
checkbox input "true"
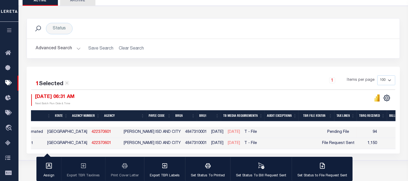
scroll to position [57, 0]
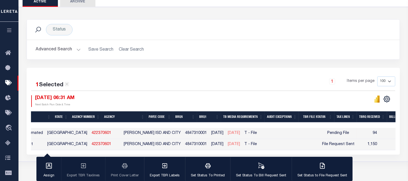
click at [231, 99] on div at bounding box center [304, 101] width 182 height 12
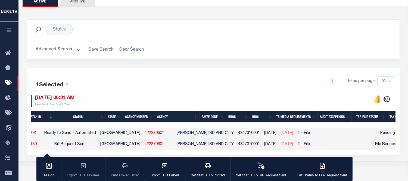
scroll to position [0, 0]
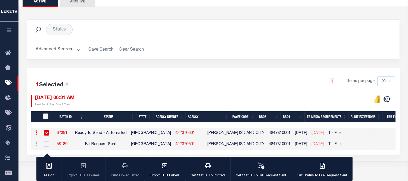
click at [67, 132] on link "62391" at bounding box center [62, 133] width 11 height 4
select select "RTA"
type input "Yes"
select select "22"
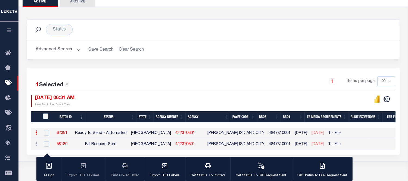
select select "1"
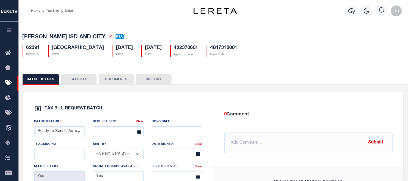
click at [78, 80] on button "TAX BILLS" at bounding box center [78, 79] width 35 height 10
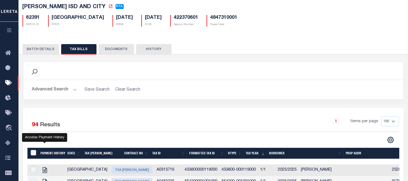
scroll to position [107, 0]
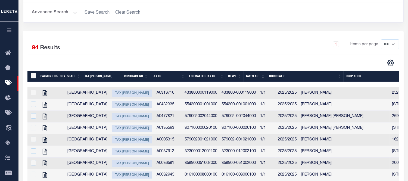
click at [33, 93] on input "checkbox" at bounding box center [33, 92] width 5 height 5
checkbox input "true"
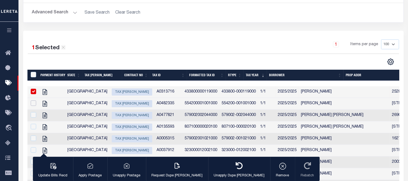
click at [34, 105] on input "checkbox" at bounding box center [33, 102] width 5 height 5
checkbox input "true"
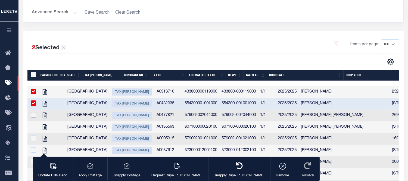
click at [33, 113] on input "checkbox" at bounding box center [33, 114] width 5 height 5
checkbox input "true"
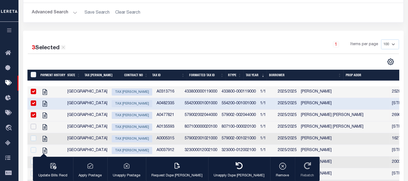
click at [32, 128] on input "checkbox" at bounding box center [33, 126] width 5 height 5
checkbox input "true"
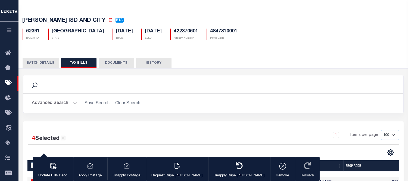
scroll to position [0, 0]
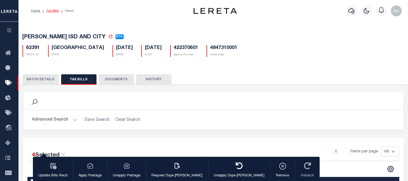
click at [51, 11] on link "Tax Bills" at bounding box center [52, 10] width 13 height 3
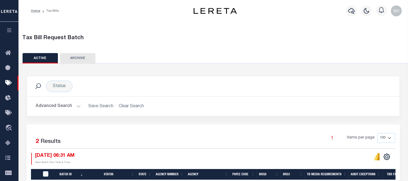
scroll to position [107, 0]
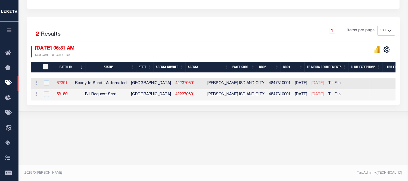
click at [67, 83] on link "62391" at bounding box center [62, 83] width 11 height 4
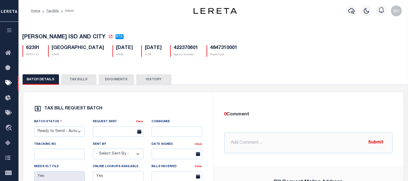
drag, startPoint x: 76, startPoint y: 80, endPoint x: 80, endPoint y: 97, distance: 17.5
click at [76, 80] on button "TAX BILLS" at bounding box center [78, 79] width 35 height 10
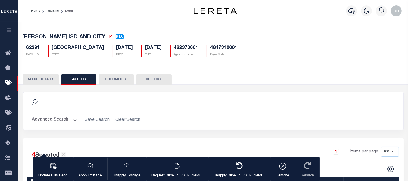
scroll to position [90, 0]
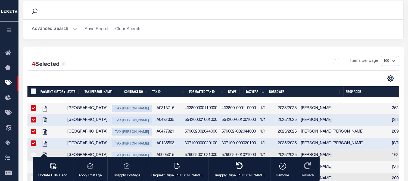
click at [230, 62] on div "1 Items per page 100 200 500 1000" at bounding box center [261, 63] width 276 height 14
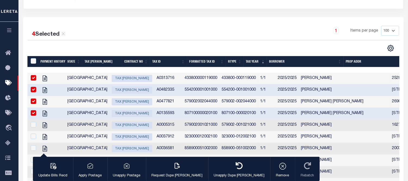
scroll to position [60, 0]
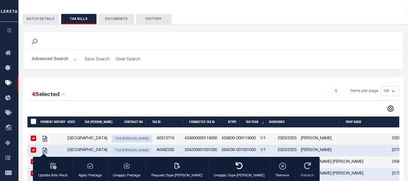
drag, startPoint x: 41, startPoint y: 18, endPoint x: 45, endPoint y: 28, distance: 11.2
click at [40, 18] on button "BATCH DETAILS" at bounding box center [41, 19] width 36 height 10
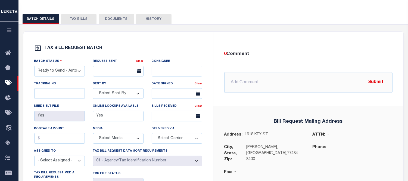
click at [70, 21] on button "TAX BILLS" at bounding box center [78, 19] width 35 height 10
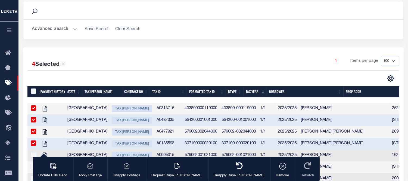
scroll to position [0, 0]
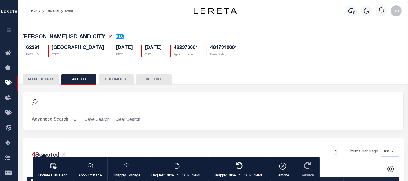
drag, startPoint x: 49, startPoint y: 11, endPoint x: 77, endPoint y: 30, distance: 34.4
click at [50, 10] on link "Tax Bills" at bounding box center [52, 10] width 13 height 3
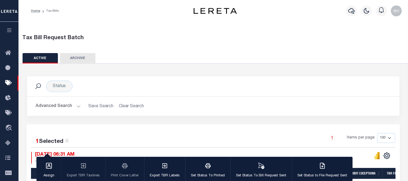
scroll to position [60, 0]
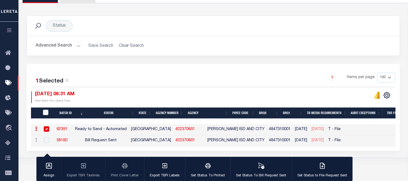
drag, startPoint x: 289, startPoint y: 130, endPoint x: 312, endPoint y: 129, distance: 22.9
click at [312, 129] on td "[DATE]" at bounding box center [317, 129] width 17 height 11
checkbox input "false"
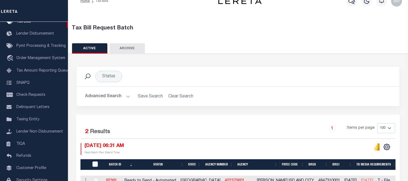
scroll to position [27, 0]
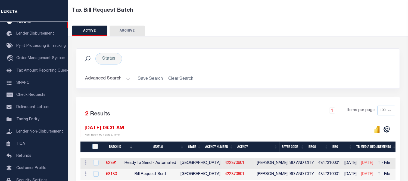
click at [112, 76] on button "Advanced Search" at bounding box center [107, 78] width 45 height 11
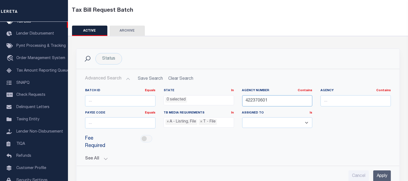
drag, startPoint x: 267, startPoint y: 102, endPoint x: 222, endPoint y: 103, distance: 44.8
click at [224, 101] on div "Batch ID Equals Equals Is Not Equal To Is Greater Than Is Less Than State In In…" at bounding box center [238, 110] width 314 height 44
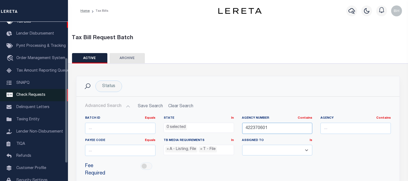
scroll to position [54, 0]
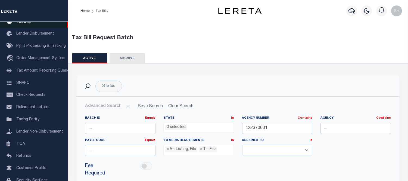
click at [26, 25] on link "Tax Bills" at bounding box center [34, 22] width 68 height 12
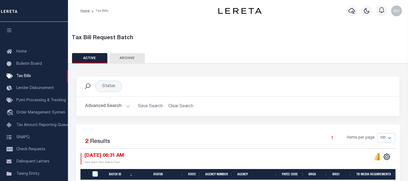
scroll to position [58, 0]
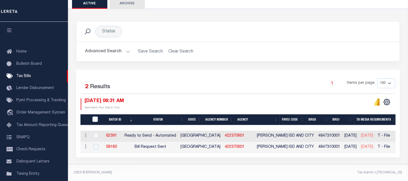
click at [151, 101] on div "[DATE] 06:31 AM Next Batch Run Date & Time" at bounding box center [159, 104] width 157 height 12
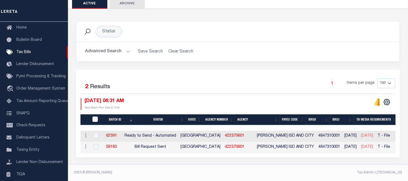
scroll to position [0, 212]
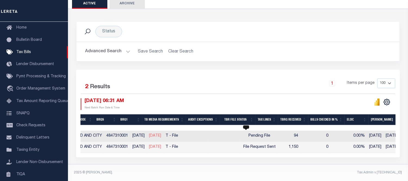
drag, startPoint x: 234, startPoint y: 131, endPoint x: 255, endPoint y: 131, distance: 21.5
click at [255, 133] on div "Pending File" at bounding box center [259, 136] width 32 height 6
checkbox input "true"
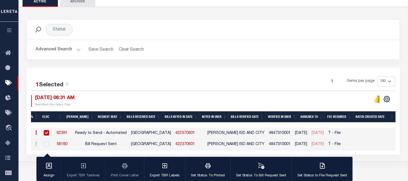
scroll to position [0, 0]
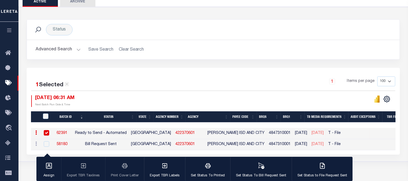
click at [157, 83] on div "1 Items per page 100 200 500 1000" at bounding box center [259, 83] width 271 height 14
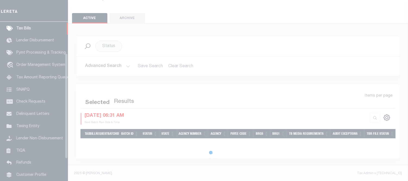
scroll to position [48, 0]
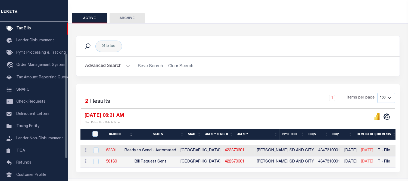
click at [117, 150] on link "62391" at bounding box center [111, 150] width 11 height 4
checkbox input "true"
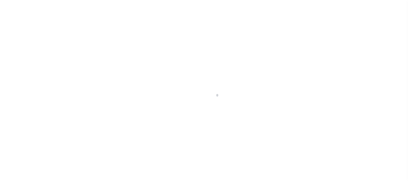
select select "RTA"
type input "Yes"
select select "22"
select select "1"
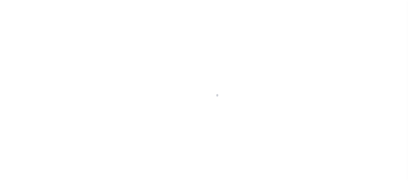
select select "RTA"
select select "22"
select select "1"
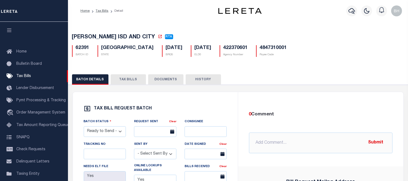
click at [127, 81] on button "TAX BILLS" at bounding box center [128, 79] width 35 height 10
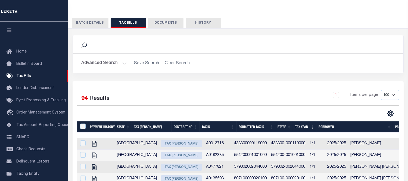
scroll to position [147, 0]
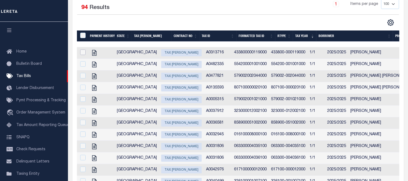
click at [85, 53] on input "checkbox" at bounding box center [82, 51] width 5 height 5
checkbox input "true"
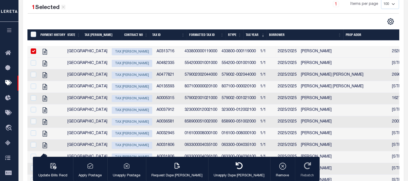
click at [31, 64] on input "checkbox" at bounding box center [33, 62] width 5 height 5
checkbox input "true"
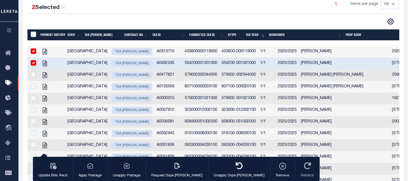
click at [33, 76] on input "checkbox" at bounding box center [33, 74] width 5 height 5
checkbox input "true"
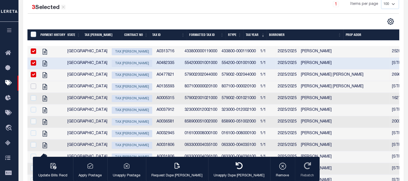
click at [31, 88] on input "checkbox" at bounding box center [33, 85] width 5 height 5
checkbox input "true"
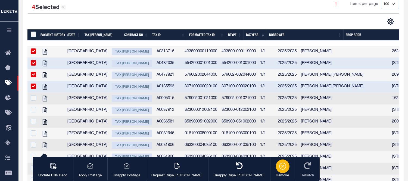
click at [276, 168] on div "button" at bounding box center [283, 166] width 14 height 14
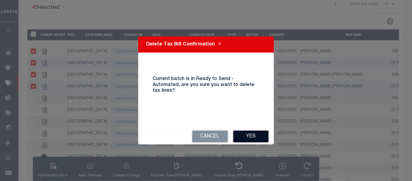
click at [247, 132] on button "Yes" at bounding box center [250, 136] width 35 height 12
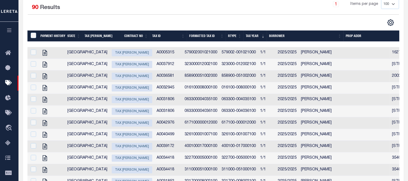
scroll to position [117, 0]
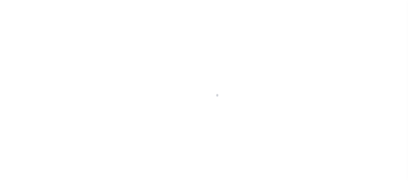
select select "RTA"
select select "22"
select select "1"
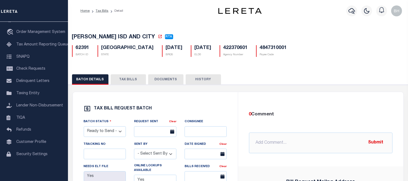
click at [121, 79] on button "TAX BILLS" at bounding box center [128, 79] width 35 height 10
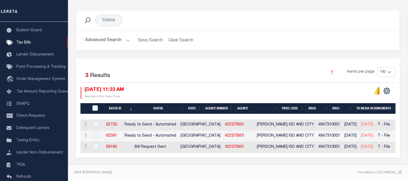
click at [164, 162] on div "Status Search Advanced Search Save Search Clear Search Equals" at bounding box center [237, 81] width 345 height 167
click at [214, 167] on footer "2025 © LERETA. Tax Admin v.1.0.0.0" at bounding box center [238, 172] width 340 height 16
click at [205, 165] on footer "2025 © LERETA. Tax Admin v.1.0.0.0" at bounding box center [238, 172] width 340 height 16
drag, startPoint x: 147, startPoint y: 164, endPoint x: 147, endPoint y: 143, distance: 20.9
click at [147, 164] on div "Status Search Advanced Search Save Search Clear Search Equals" at bounding box center [237, 81] width 345 height 167
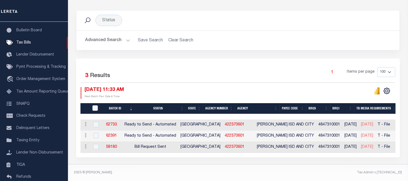
click at [176, 71] on div "1 Items per page 100 200 500 1000" at bounding box center [278, 74] width 234 height 14
drag, startPoint x: 211, startPoint y: 170, endPoint x: 209, endPoint y: 168, distance: 2.9
click at [211, 170] on footer "2025 © LERETA. Tax Admin v.1.0.0.0" at bounding box center [238, 172] width 340 height 16
click at [204, 78] on div "1 Items per page 100 200 500 1000" at bounding box center [278, 74] width 234 height 14
click at [117, 123] on link "62733" at bounding box center [111, 125] width 11 height 4
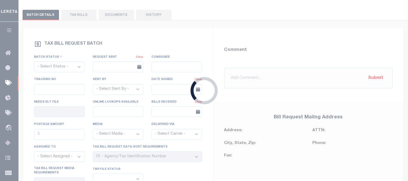
select select "RTA"
type input "Yes"
select select "22"
select select "1"
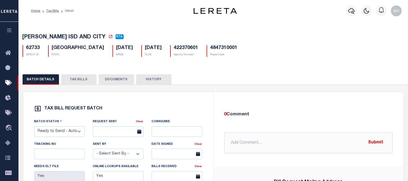
click at [75, 80] on button "TAX BILLS" at bounding box center [78, 79] width 35 height 10
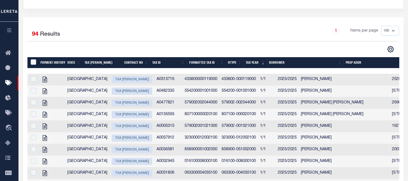
drag, startPoint x: 33, startPoint y: 75, endPoint x: 30, endPoint y: 87, distance: 12.6
click at [33, 75] on td at bounding box center [32, 80] width 11 height 12
checkbox input "true"
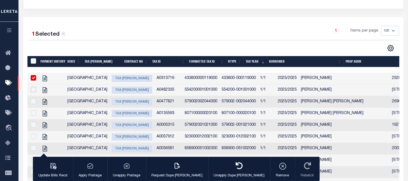
click at [32, 91] on input "checkbox" at bounding box center [33, 89] width 5 height 5
checkbox input "true"
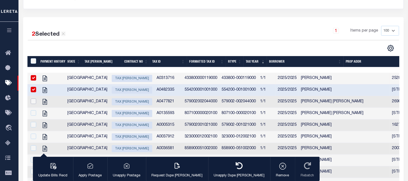
click at [32, 104] on input "checkbox" at bounding box center [33, 100] width 5 height 5
checkbox input "true"
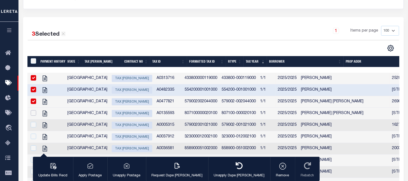
click at [33, 113] on input "checkbox" at bounding box center [33, 112] width 5 height 5
checkbox input "true"
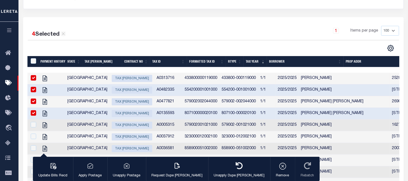
click at [278, 38] on div "1 Items per page 100 200 500 1000" at bounding box center [261, 33] width 276 height 14
click at [279, 166] on icon "button" at bounding box center [283, 166] width 8 height 8
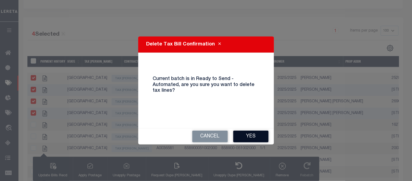
click at [238, 135] on button "Yes" at bounding box center [250, 136] width 35 height 12
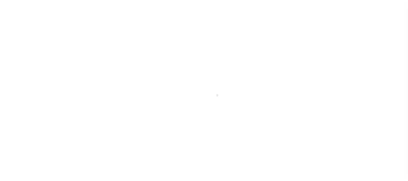
select select "RTA"
select select "22"
select select "1"
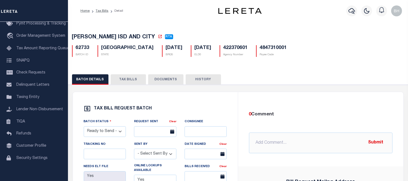
click at [128, 76] on button "TAX BILLS" at bounding box center [128, 79] width 35 height 10
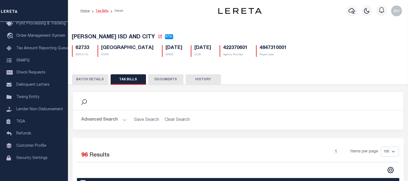
click at [101, 11] on link "Tax Bills" at bounding box center [102, 10] width 13 height 3
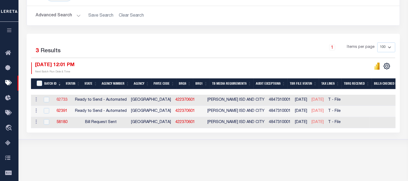
click at [63, 98] on link "62733" at bounding box center [62, 100] width 11 height 4
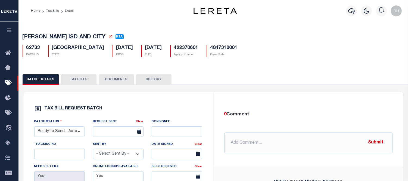
click at [74, 84] on button "TAX BILLS" at bounding box center [78, 79] width 35 height 10
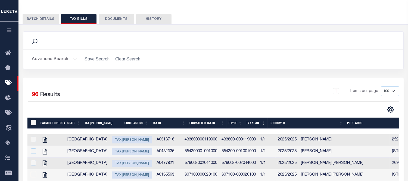
scroll to position [121, 0]
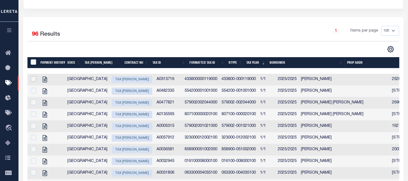
click at [35, 80] on input "checkbox" at bounding box center [33, 78] width 5 height 5
checkbox input "true"
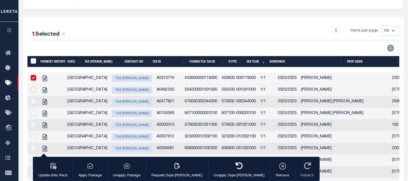
click at [34, 90] on input "checkbox" at bounding box center [33, 89] width 5 height 5
checkbox input "true"
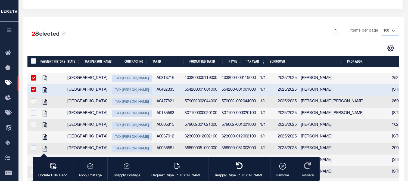
click at [33, 101] on input "checkbox" at bounding box center [33, 100] width 5 height 5
checkbox input "true"
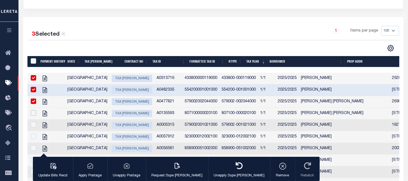
drag, startPoint x: 34, startPoint y: 113, endPoint x: 33, endPoint y: 123, distance: 10.1
click at [34, 114] on input "checkbox" at bounding box center [33, 112] width 5 height 5
checkbox input "true"
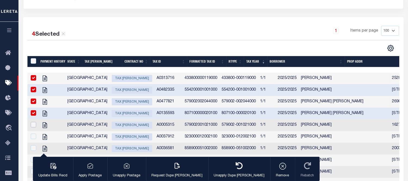
click at [34, 127] on input "checkbox" at bounding box center [33, 124] width 5 height 5
checkbox input "true"
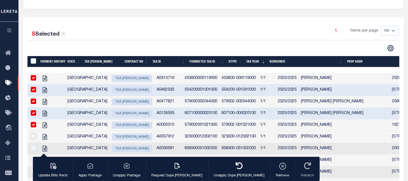
click at [33, 139] on input "checkbox" at bounding box center [33, 135] width 5 height 5
checkbox input "true"
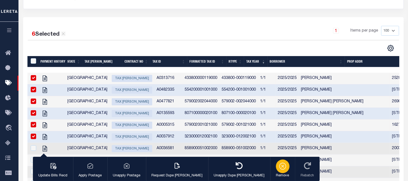
click at [276, 172] on div "button" at bounding box center [283, 166] width 14 height 14
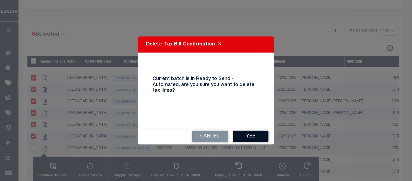
click at [249, 135] on button "Yes" at bounding box center [250, 136] width 35 height 12
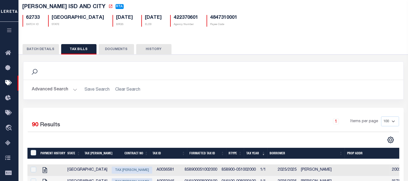
scroll to position [0, 0]
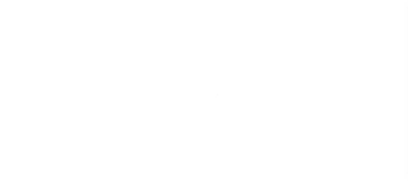
select select "RTA"
select select "22"
select select "1"
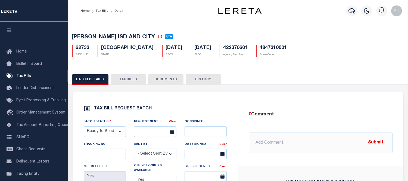
click at [130, 82] on button "TAX BILLS" at bounding box center [128, 79] width 35 height 10
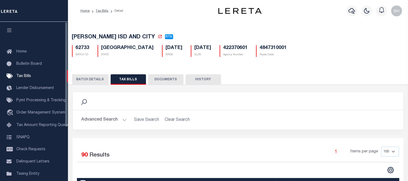
click at [256, 109] on div "Search" at bounding box center [238, 101] width 330 height 18
click at [93, 78] on button "BATCH DETAILS" at bounding box center [90, 79] width 36 height 10
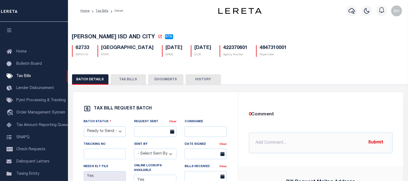
click at [166, 79] on button "DOCUMENTS" at bounding box center [165, 79] width 35 height 10
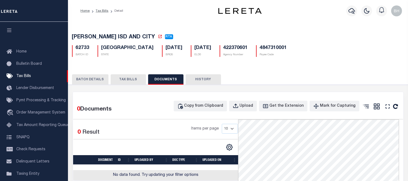
click at [118, 78] on button "TAX BILLS" at bounding box center [128, 79] width 35 height 10
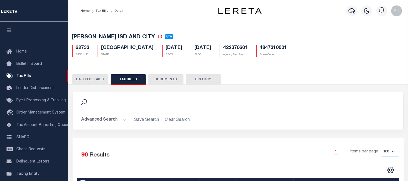
click at [94, 83] on button "BATCH DETAILS" at bounding box center [90, 79] width 36 height 10
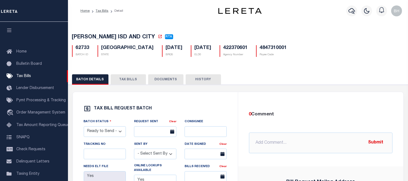
click at [120, 84] on button "TAX BILLS" at bounding box center [128, 79] width 35 height 10
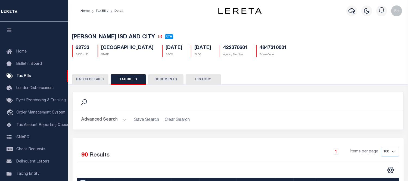
click at [195, 55] on p "ELD0" at bounding box center [203, 55] width 17 height 4
click at [173, 36] on h5 "WALLER ISD AND CITY RTA" at bounding box center [238, 37] width 332 height 7
click at [237, 108] on div "Search" at bounding box center [238, 101] width 330 height 18
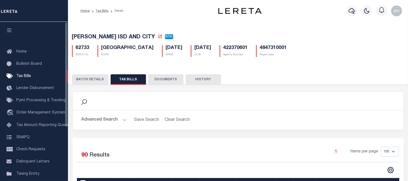
click at [91, 80] on button "BATCH DETAILS" at bounding box center [90, 79] width 36 height 10
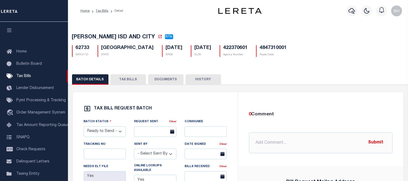
click at [121, 83] on button "TAX BILLS" at bounding box center [128, 79] width 35 height 10
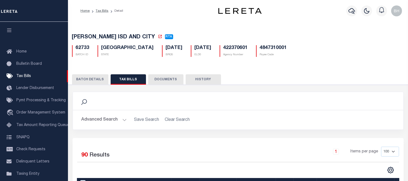
click at [187, 122] on h2 "Advanced Search Save Search Clear Search" at bounding box center [238, 119] width 322 height 11
click at [159, 82] on button "DOCUMENTS" at bounding box center [165, 79] width 35 height 10
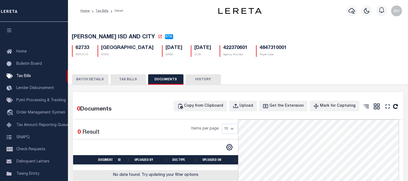
click at [86, 79] on button "BATCH DETAILS" at bounding box center [90, 79] width 36 height 10
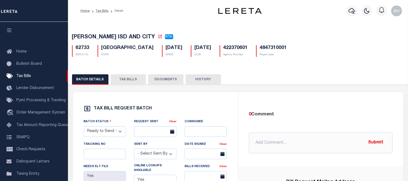
drag, startPoint x: 124, startPoint y: 79, endPoint x: 133, endPoint y: 81, distance: 8.5
click at [124, 79] on button "TAX BILLS" at bounding box center [128, 79] width 35 height 10
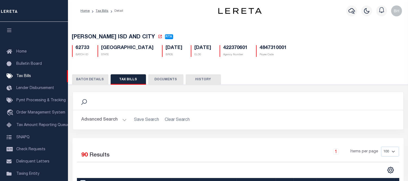
click at [210, 80] on button "HISTORY" at bounding box center [203, 79] width 35 height 10
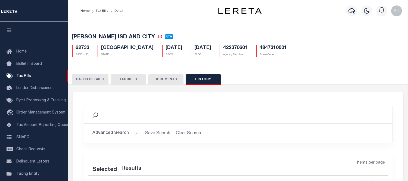
click at [174, 81] on button "DOCUMENTS" at bounding box center [165, 79] width 35 height 10
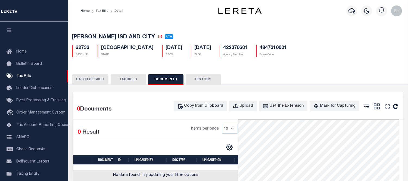
click at [132, 82] on button "TAX BILLS" at bounding box center [128, 79] width 35 height 10
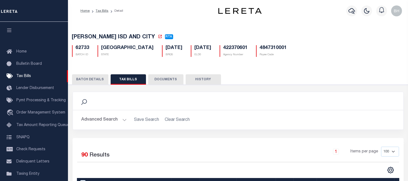
click at [85, 81] on button "BATCH DETAILS" at bounding box center [90, 79] width 36 height 10
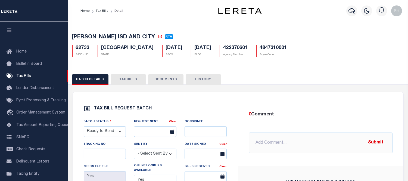
scroll to position [151, 0]
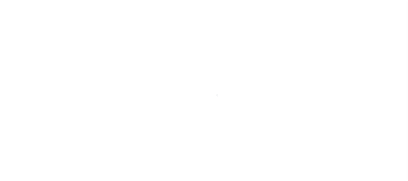
select select "RTA"
type input "Yes"
select select "22"
select select "1"
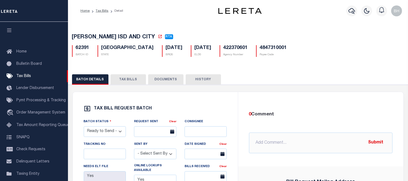
click at [126, 82] on button "TAX BILLS" at bounding box center [128, 79] width 35 height 10
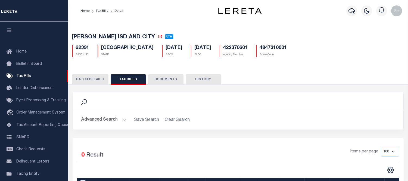
click at [86, 81] on button "BATCH DETAILS" at bounding box center [90, 79] width 36 height 10
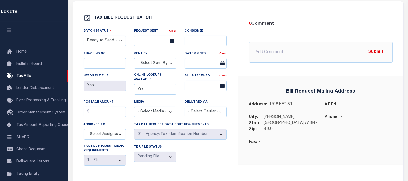
scroll to position [181, 0]
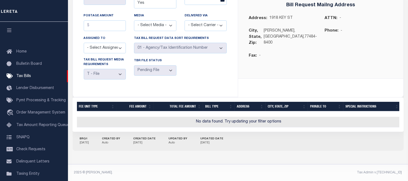
click at [189, 84] on div "TAX BILL REQUEST BATCH Batch Status - Select Status - Ready to Send - Manual Bi…" at bounding box center [155, 6] width 165 height 182
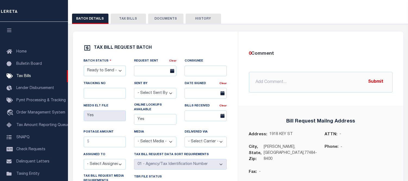
scroll to position [0, 0]
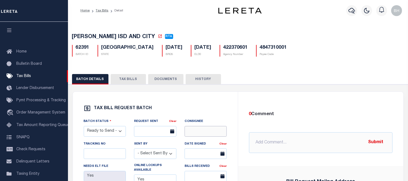
click at [197, 134] on input "text" at bounding box center [206, 131] width 42 height 11
click at [274, 150] on input "text" at bounding box center [320, 142] width 143 height 21
drag, startPoint x: 97, startPoint y: 155, endPoint x: 121, endPoint y: 156, distance: 24.2
click at [97, 155] on input "text" at bounding box center [105, 153] width 42 height 11
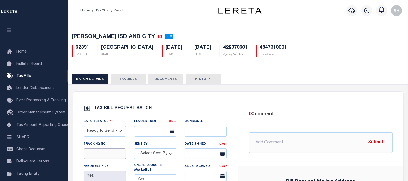
scroll to position [30, 0]
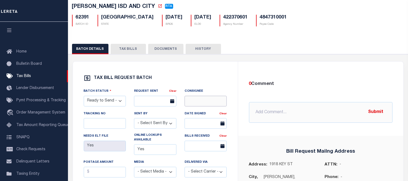
click at [199, 104] on input "text" at bounding box center [206, 101] width 42 height 11
click at [99, 126] on input "text" at bounding box center [105, 123] width 42 height 11
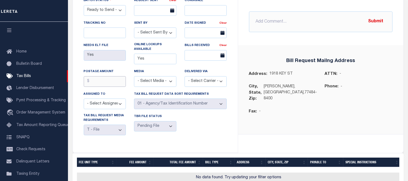
click at [97, 80] on input "text" at bounding box center [105, 81] width 42 height 11
click at [286, 126] on div "Bill Request Mailng Address Address: [STREET_ADDRESS] ATTN: - City, State, Zip:…" at bounding box center [320, 89] width 165 height 89
click at [267, 149] on div "BATCH COMMENTS 0 Comment @[PERSON_NAME] @[PERSON_NAME] @[PERSON_NAME] @[PERSON_…" at bounding box center [320, 62] width 165 height 182
drag, startPoint x: 315, startPoint y: 135, endPoint x: 272, endPoint y: 143, distance: 43.2
click at [314, 135] on div "BATCH COMMENTS 0 Comment @[PERSON_NAME] @[PERSON_NAME] @[PERSON_NAME] @[PERSON_…" at bounding box center [320, 62] width 165 height 182
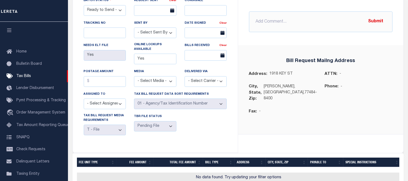
click at [219, 139] on div "Batch Status - Select Status - Ready to Send - Manual Bill Request Sent Bills R…" at bounding box center [155, 69] width 151 height 142
click at [110, 106] on select "- Select Assigned - [PERSON_NAME] [PERSON_NAME] [PERSON_NAME] [PERSON_NAME] [PE…" at bounding box center [105, 103] width 42 height 11
click at [110, 108] on select "- Select Assigned - [PERSON_NAME] [PERSON_NAME] [PERSON_NAME] [PERSON_NAME] [PE…" at bounding box center [105, 103] width 42 height 11
click at [199, 59] on input "text" at bounding box center [206, 55] width 42 height 11
click at [110, 82] on input "text" at bounding box center [105, 81] width 42 height 11
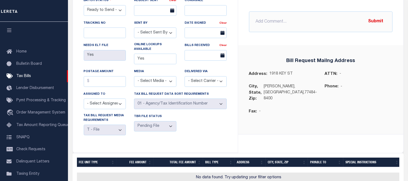
click at [299, 44] on div "BATCH COMMENTS 0 Comment @Aakash Patel @Adrian Garin @Agustin Fernandez @Ahmad …" at bounding box center [320, 8] width 165 height 74
click at [89, 85] on input "text" at bounding box center [105, 81] width 42 height 11
drag, startPoint x: 102, startPoint y: 36, endPoint x: 114, endPoint y: 33, distance: 12.4
click at [102, 36] on input "text" at bounding box center [105, 32] width 42 height 11
click at [207, 14] on input "text" at bounding box center [206, 10] width 42 height 11
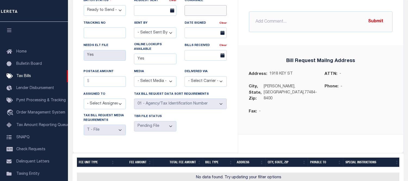
scroll to position [61, 0]
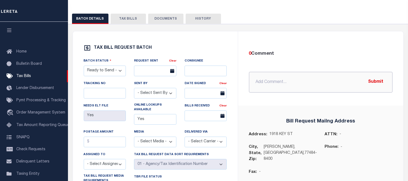
click at [268, 85] on input "text" at bounding box center [320, 82] width 143 height 21
click at [260, 108] on div "Bill Request Mailng Address Address: 1918 KEY ST ATTN: - City, State, Zip: WALL…" at bounding box center [320, 149] width 165 height 89
click at [189, 71] on input "text" at bounding box center [206, 70] width 42 height 11
click at [142, 75] on body "Home Tax Bills Detail Profile Sign out" at bounding box center [204, 117] width 408 height 357
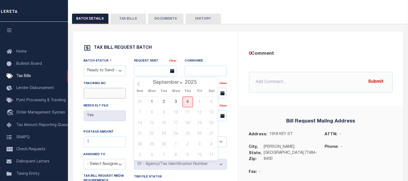
click at [107, 94] on input "text" at bounding box center [105, 93] width 42 height 11
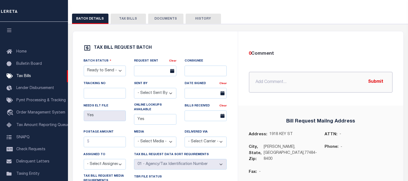
click at [281, 87] on input "text" at bounding box center [320, 82] width 143 height 21
click at [260, 109] on div "Bill Request Mailng Address Address: 1918 KEY ST ATTN: - City, State, Zip: WALL…" at bounding box center [320, 149] width 165 height 89
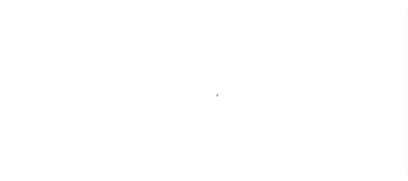
scroll to position [67, 0]
select select "RTA"
type input "Yes"
select select "22"
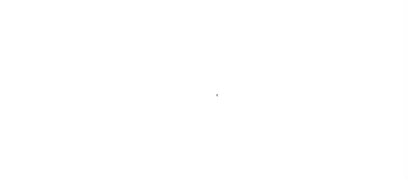
select select "1"
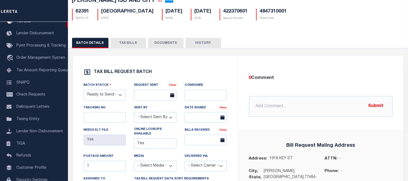
scroll to position [6, 0]
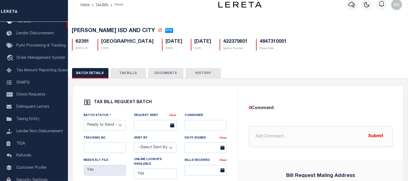
click at [166, 43] on h5 "[DATE]" at bounding box center [174, 42] width 17 height 6
drag, startPoint x: 128, startPoint y: 84, endPoint x: 130, endPoint y: 80, distance: 4.0
click at [132, 72] on button "TAX BILLS" at bounding box center [128, 73] width 35 height 10
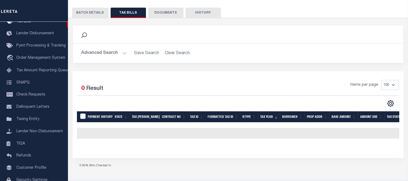
scroll to position [36, 0]
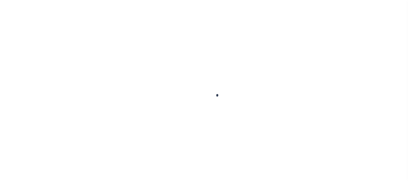
select select "RTA"
select select "22"
select select "1"
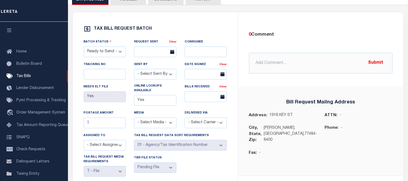
scroll to position [30, 0]
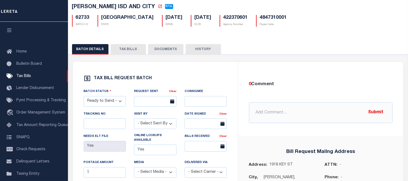
click at [114, 43] on div "BATCH DETAILS TAX BILLS DOCUMENTS HISTORY" at bounding box center [237, 173] width 345 height 273
click at [118, 47] on button "TAX BILLS" at bounding box center [128, 49] width 35 height 10
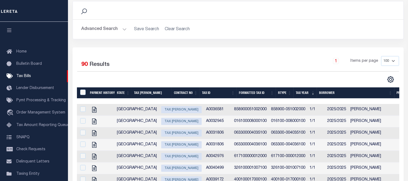
scroll to position [121, 0]
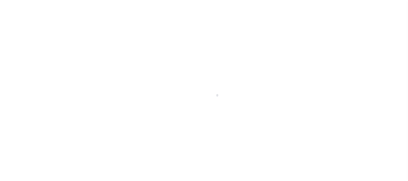
select select "RTA"
select select "22"
select select "1"
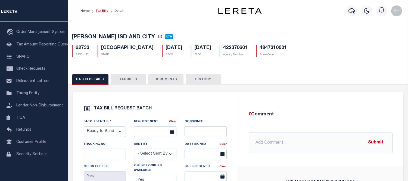
click at [102, 10] on link "Tax Bills" at bounding box center [102, 10] width 13 height 3
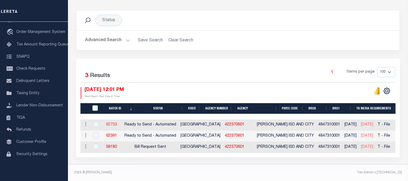
click at [117, 123] on link "62733" at bounding box center [111, 125] width 11 height 4
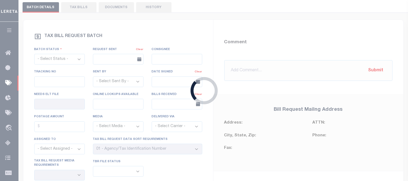
select select "RTA"
type input "Yes"
select select "22"
select select "1"
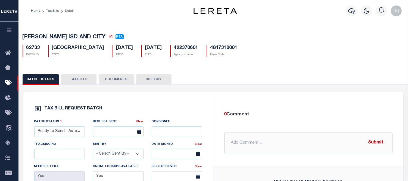
click at [74, 78] on button "TAX BILLS" at bounding box center [78, 79] width 35 height 10
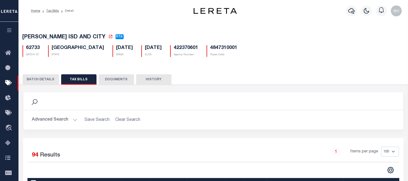
click at [28, 46] on h5 "62733" at bounding box center [33, 48] width 14 height 6
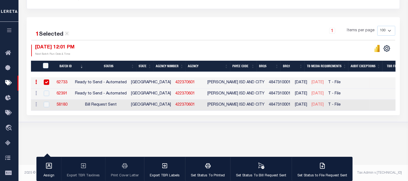
click at [161, 132] on div "Tax Bill Request Batch ACTIVE ARCHIVE HISTORY Search" at bounding box center [212, 27] width 389 height 224
click at [163, 46] on div "09/04/2025 12:01 PM Next Batch Run Date & Time" at bounding box center [122, 51] width 182 height 12
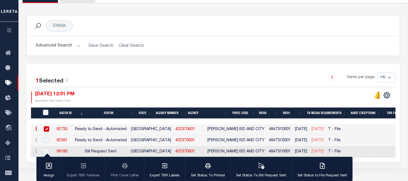
click at [15, 29] on button "button" at bounding box center [9, 31] width 18 height 18
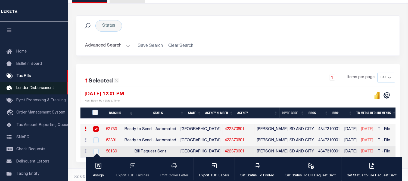
click at [35, 88] on span "Lender Disbursement" at bounding box center [35, 88] width 38 height 4
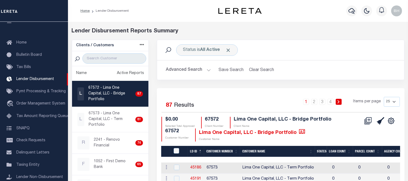
scroll to position [30, 0]
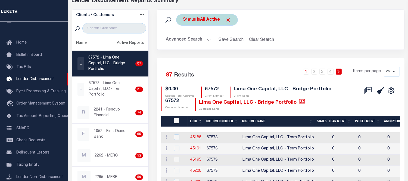
drag, startPoint x: 205, startPoint y: 10, endPoint x: 204, endPoint y: 14, distance: 4.2
click at [205, 10] on div "Status is All Active Search" at bounding box center [280, 20] width 247 height 20
click at [202, 18] on b "All Active" at bounding box center [210, 20] width 20 height 4
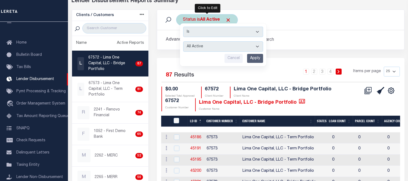
click at [202, 48] on select "All Active Approval In Progress Batching In Progress Complete Do Not Pay Escrow…" at bounding box center [223, 46] width 80 height 10
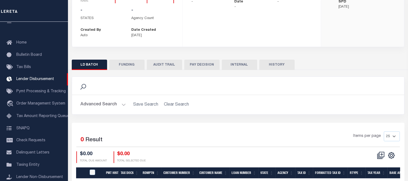
scroll to position [121, 0]
